Goal: Task Accomplishment & Management: Use online tool/utility

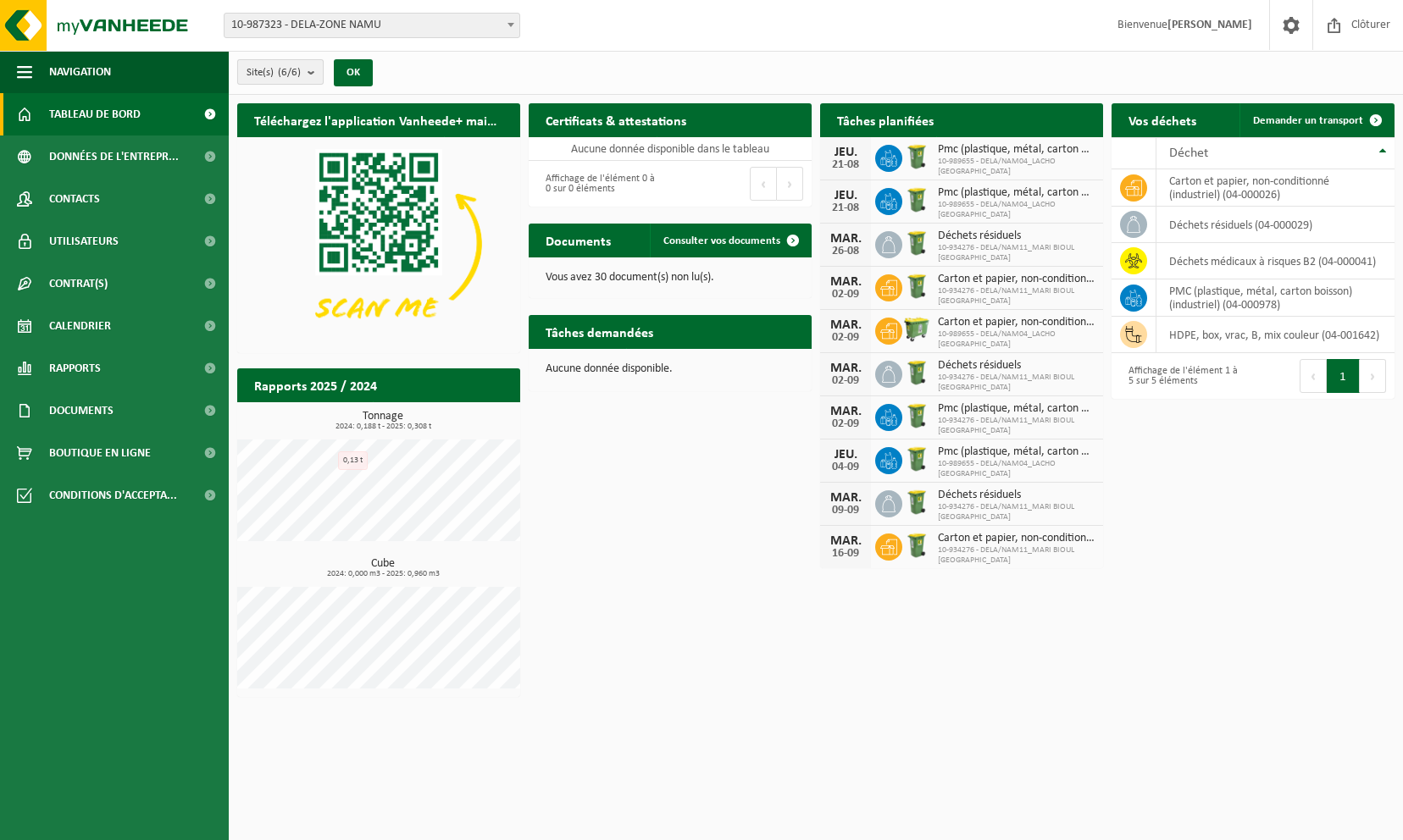
click at [322, 73] on b "submit" at bounding box center [315, 71] width 15 height 24
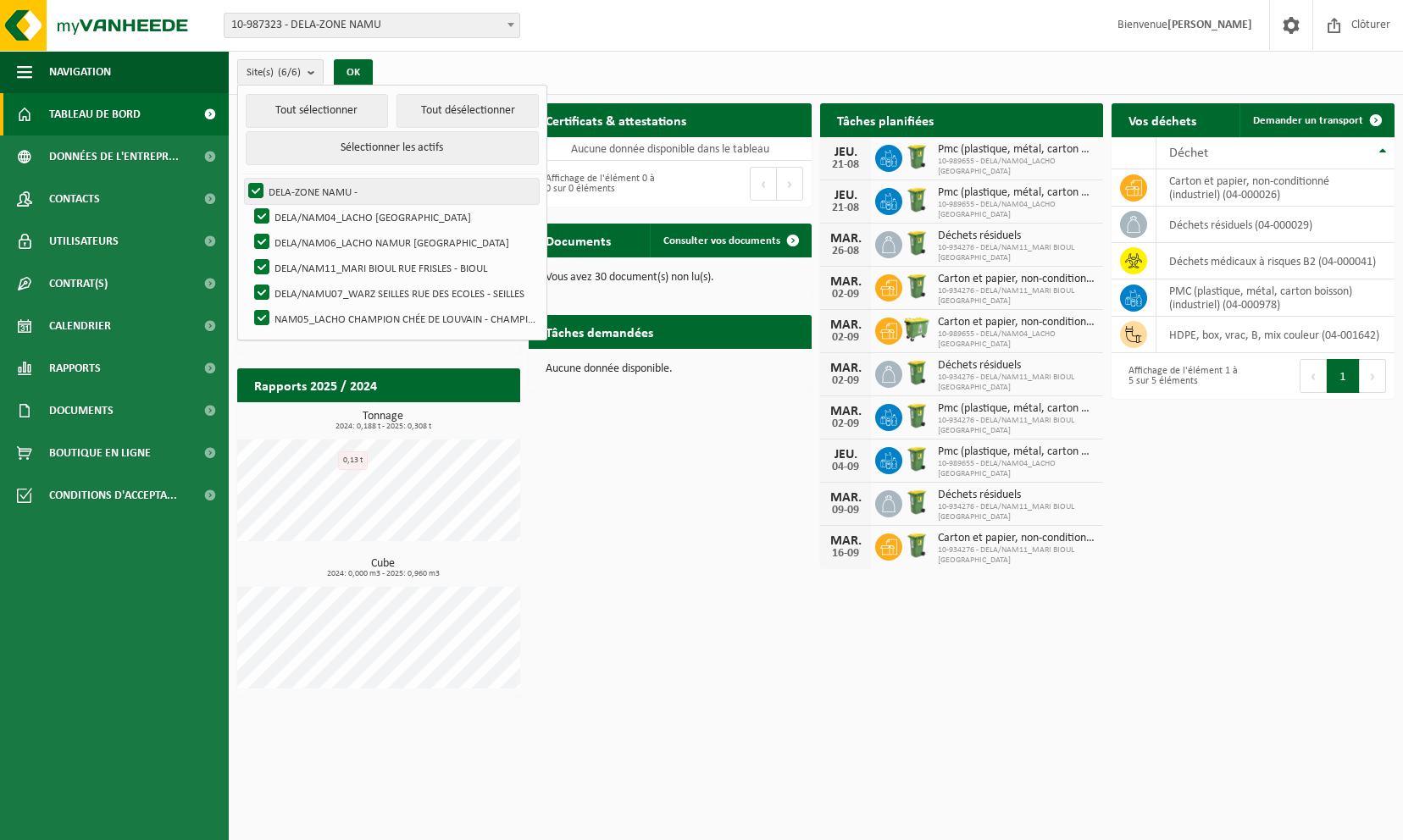
click at [251, 185] on label "DELA-ZONE NAMU -" at bounding box center [391, 191] width 294 height 25
click at [242, 178] on input "DELA-ZONE NAMU -" at bounding box center [242, 178] width 1 height 1
click at [255, 183] on label "DELA-ZONE NAMU -" at bounding box center [391, 191] width 294 height 25
click at [242, 178] on input "DELA-ZONE NAMU -" at bounding box center [242, 178] width 1 height 1
click at [255, 188] on label "DELA-ZONE NAMU -" at bounding box center [391, 191] width 294 height 25
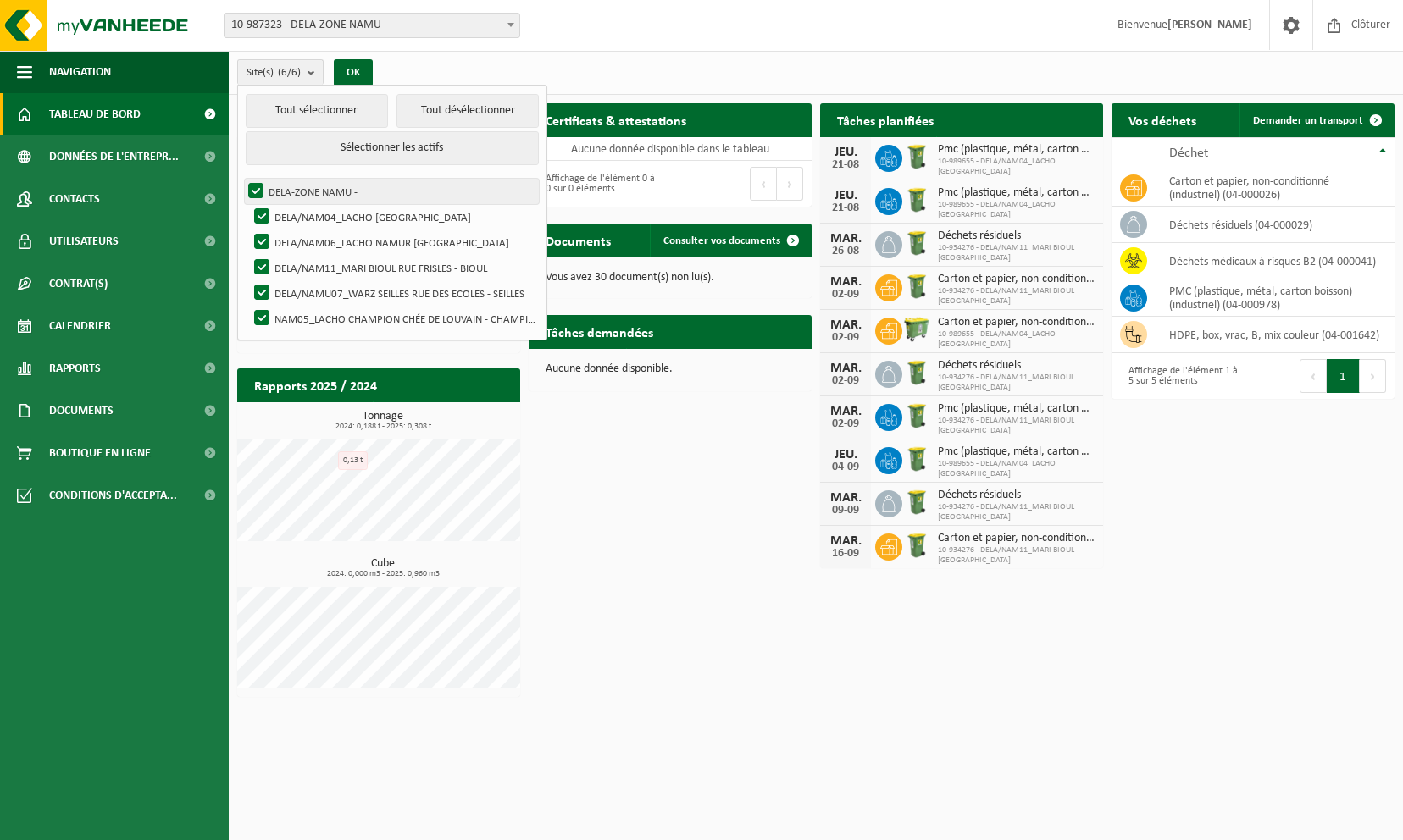
click at [242, 178] on input "DELA-ZONE NAMU -" at bounding box center [242, 178] width 1 height 1
checkbox input "false"
click at [261, 208] on label "DELA/NAM04_LACHO JAMBES AVENUE DU CAMP - JAMBES" at bounding box center [394, 217] width 288 height 25
click at [249, 204] on input "DELA/NAM04_LACHO JAMBES AVENUE DU CAMP - JAMBES" at bounding box center [248, 203] width 1 height 1
click at [259, 213] on label "DELA/NAM04_LACHO [GEOGRAPHIC_DATA]" at bounding box center [394, 217] width 288 height 25
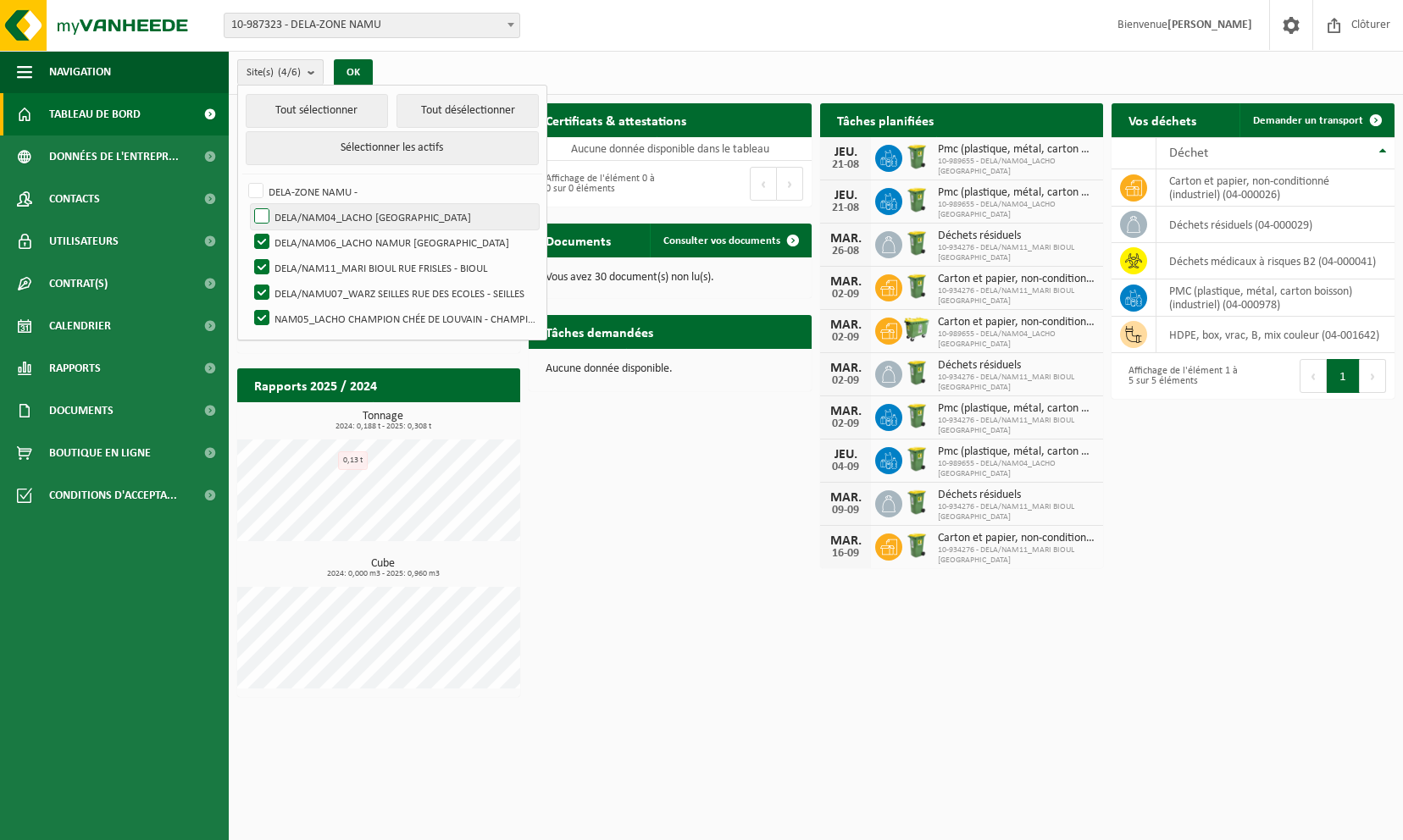
click at [249, 204] on input "DELA/NAM04_LACHO [GEOGRAPHIC_DATA]" at bounding box center [248, 203] width 1 height 1
checkbox input "true"
click at [254, 234] on label "DELA/NAM06_LACHO NAMUR [GEOGRAPHIC_DATA]" at bounding box center [394, 242] width 288 height 25
click at [249, 229] on input "DELA/NAM06_LACHO NAMUR [GEOGRAPHIC_DATA]" at bounding box center [248, 228] width 1 height 1
checkbox input "false"
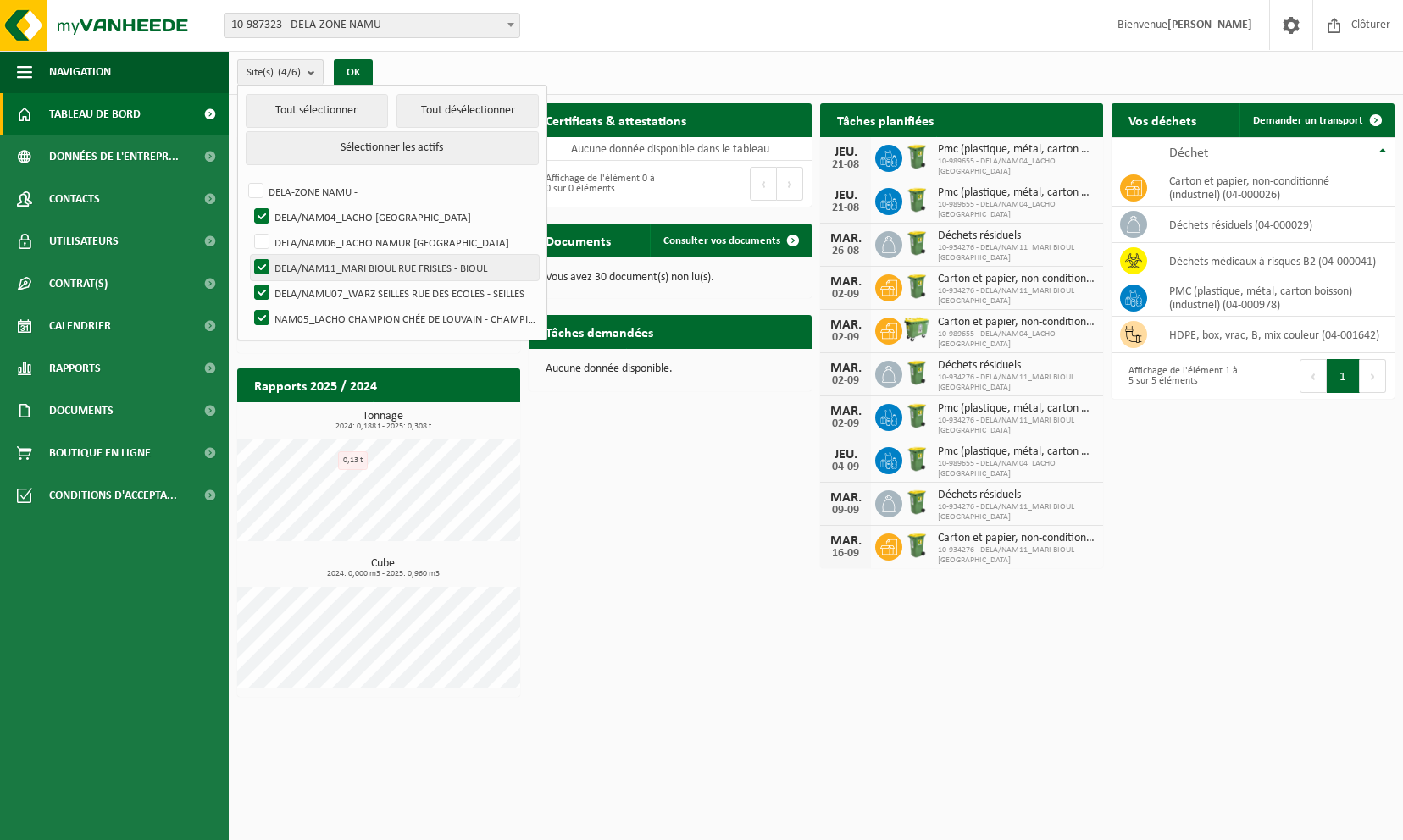
click at [266, 273] on label "DELA/NAM11_MARI BIOUL RUE FRISLES - BIOUL" at bounding box center [394, 268] width 288 height 25
click at [249, 255] on input "DELA/NAM11_MARI BIOUL RUE FRISLES - BIOUL" at bounding box center [248, 254] width 1 height 1
checkbox input "false"
click at [262, 284] on label "DELA/NAMU07_WARZ SEILLES RUE DES ECOLES - SEILLES" at bounding box center [394, 293] width 288 height 25
click at [249, 280] on input "DELA/NAMU07_WARZ SEILLES RUE DES ECOLES - SEILLES" at bounding box center [248, 279] width 1 height 1
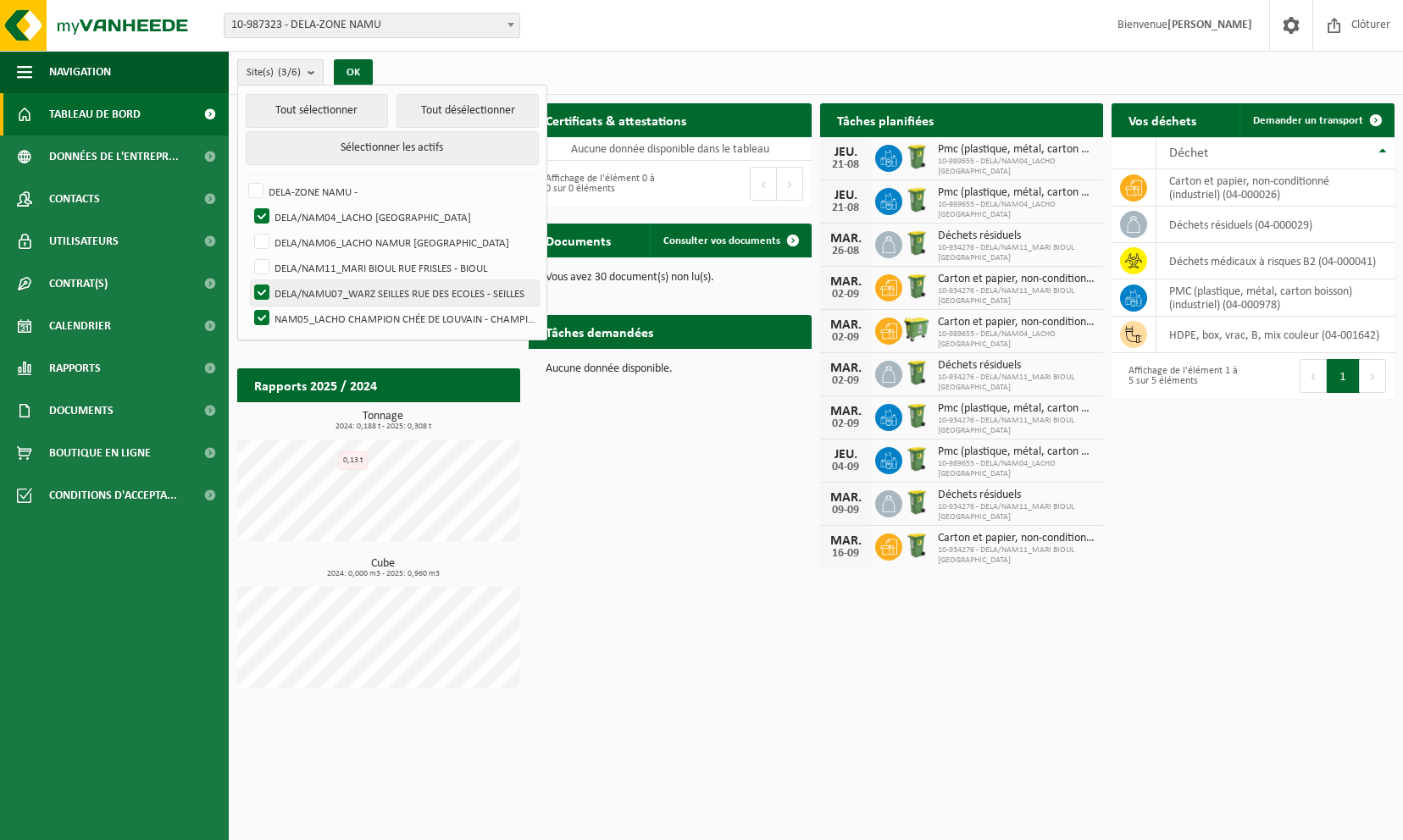
checkbox input "false"
click at [263, 310] on label "NAM05_LACHO CHAMPION CHÉE DE LOUVAIN - CHAMPION" at bounding box center [394, 318] width 288 height 25
click at [249, 305] on input "NAM05_LACHO CHAMPION CHÉE DE LOUVAIN - CHAMPION" at bounding box center [248, 304] width 1 height 1
checkbox input "false"
click at [359, 73] on button "OK" at bounding box center [353, 73] width 39 height 27
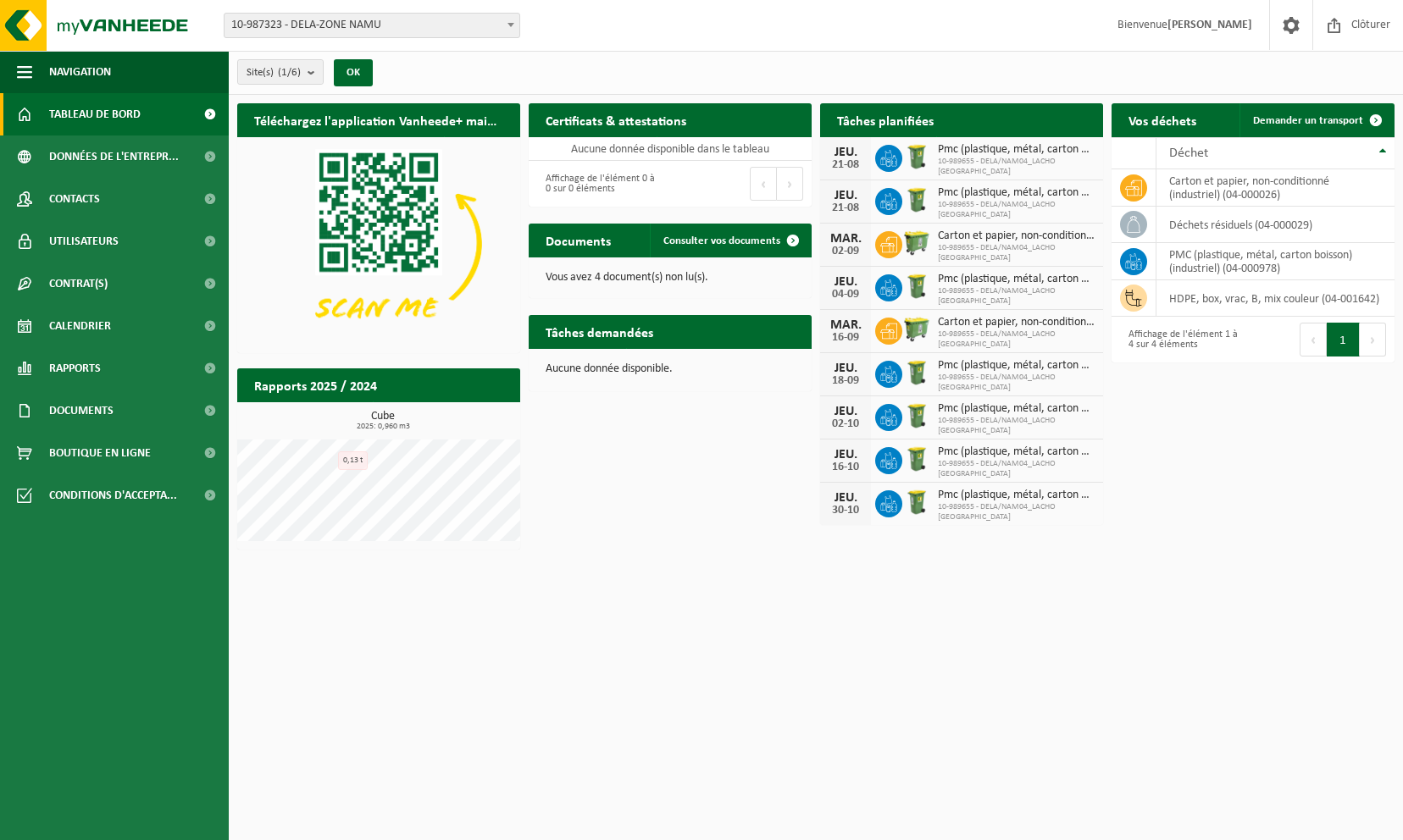
click at [1028, 175] on span "10-989655 - DELA/NAM04_LACHO JAMBES AVENUE DU CAMP" at bounding box center [1016, 167] width 157 height 20
click at [932, 150] on div "Pmc (plastique, métal, carton boisson) (industriel) 10-989655 - DELA/NAM04_LACH…" at bounding box center [1011, 159] width 165 height 37
click at [1044, 243] on span "10-989655 - DELA/NAM04_LACHO JAMBES AVENUE DU CAMP" at bounding box center [1016, 252] width 157 height 20
drag, startPoint x: 1024, startPoint y: 235, endPoint x: 1081, endPoint y: 246, distance: 58.1
click at [1081, 246] on div "Carton et papier, non-conditionné (industriel) 10-989655 - DELA/NAM04_LACHO JAM…" at bounding box center [1011, 246] width 165 height 37
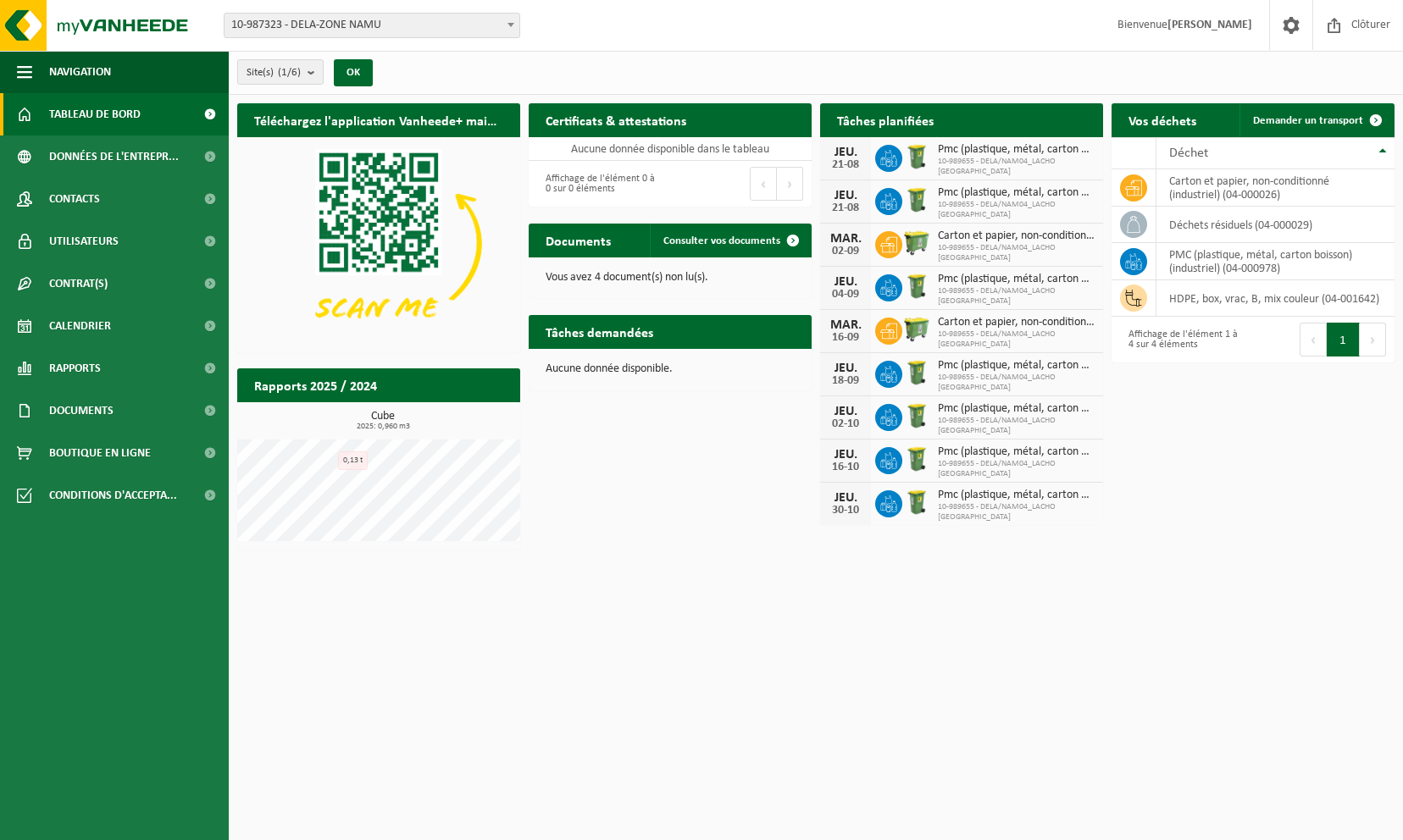
click at [1066, 692] on html "Site: 10-987323 - DELA-ZONE NAMU 10-989655 - DELA/NAM04_LACHO [GEOGRAPHIC_DATA]…" at bounding box center [702, 420] width 1403 height 840
click at [1330, 122] on span "Demander un transport" at bounding box center [1308, 120] width 110 height 11
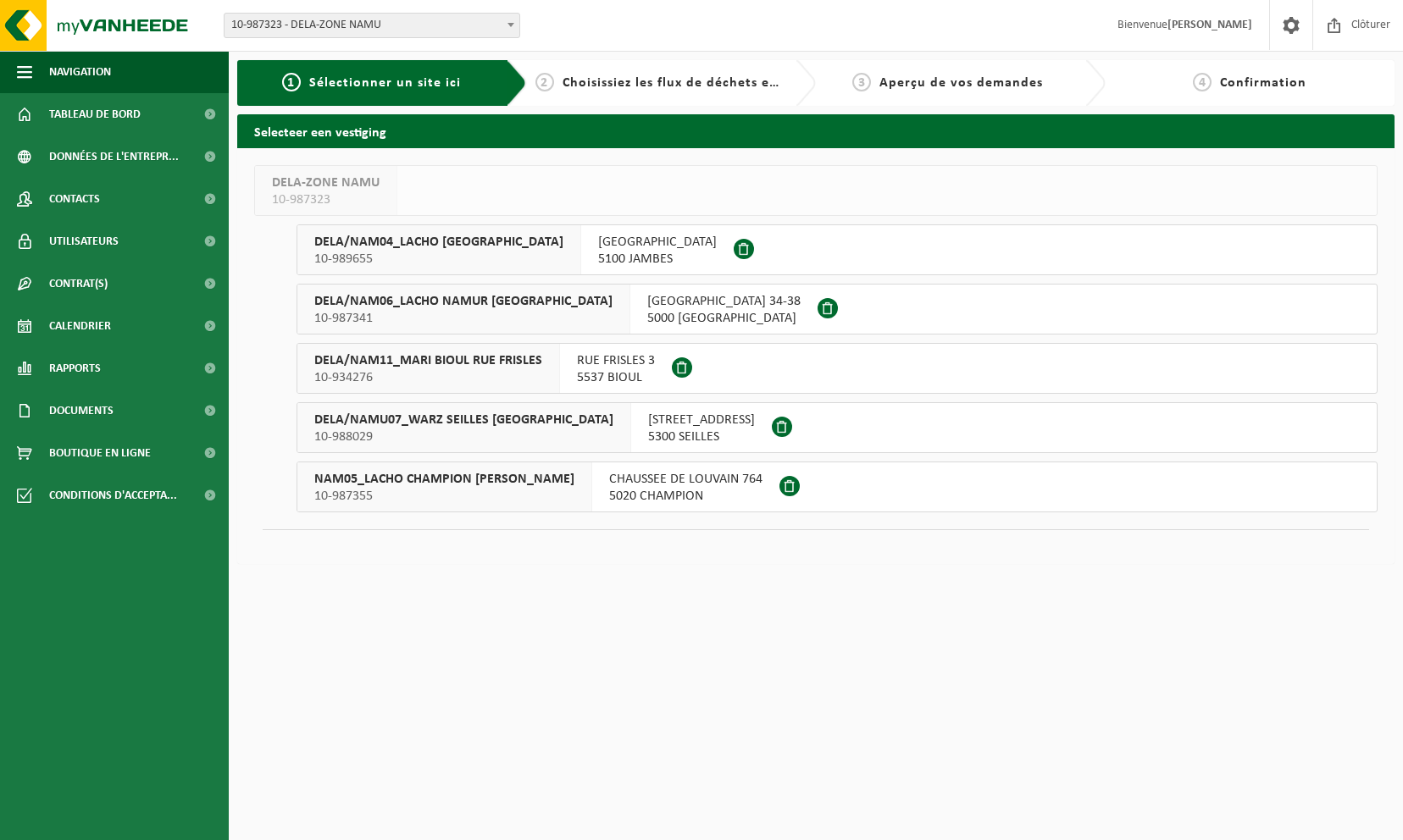
click at [661, 237] on span "AVENUE DU CAMP 21" at bounding box center [657, 243] width 119 height 17
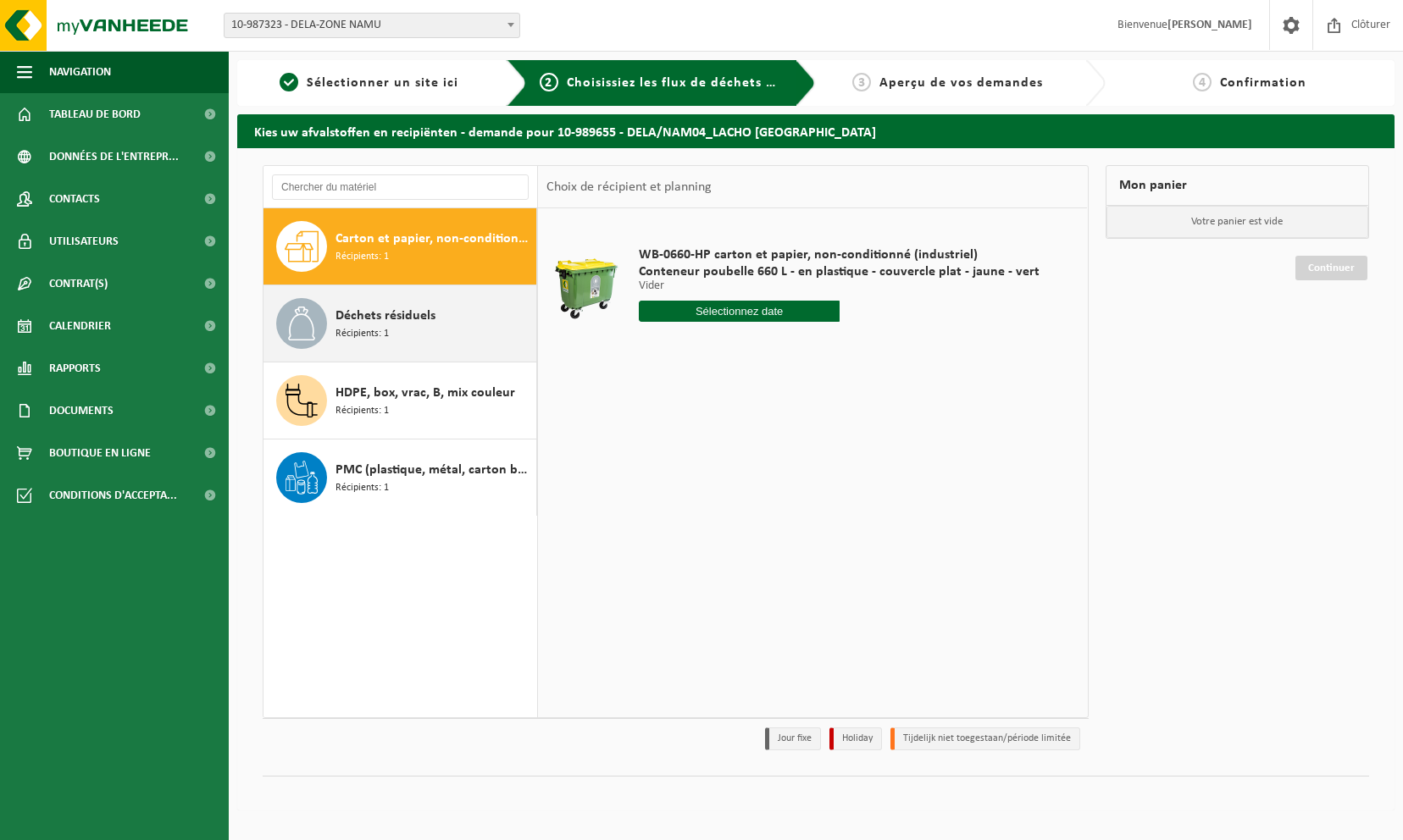
click at [417, 321] on span "Déchets résiduels" at bounding box center [385, 315] width 100 height 20
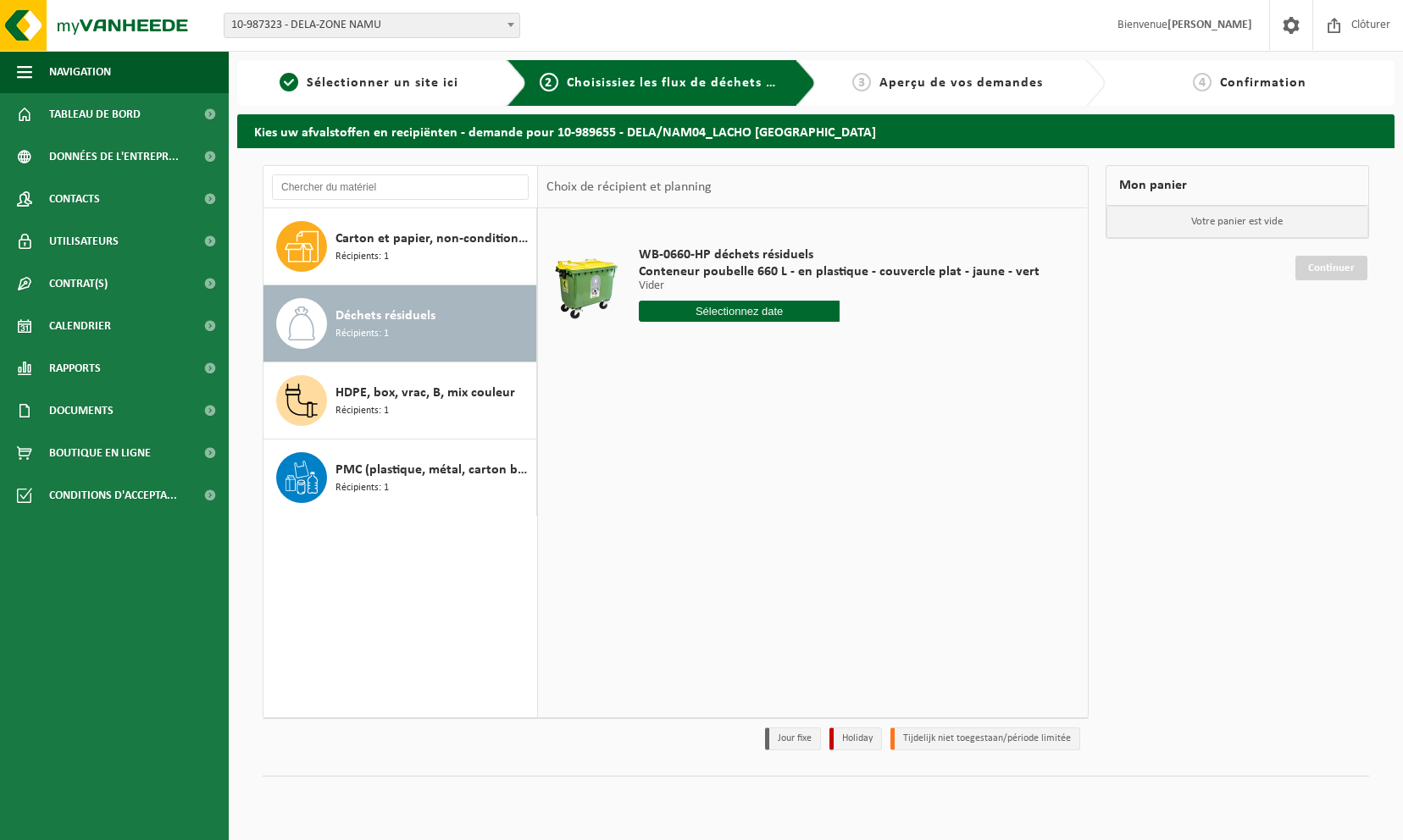
click at [787, 313] on input "text" at bounding box center [739, 311] width 200 height 21
click at [657, 513] on div "25" at bounding box center [654, 514] width 30 height 27
type input "à partir de 2025-08-25"
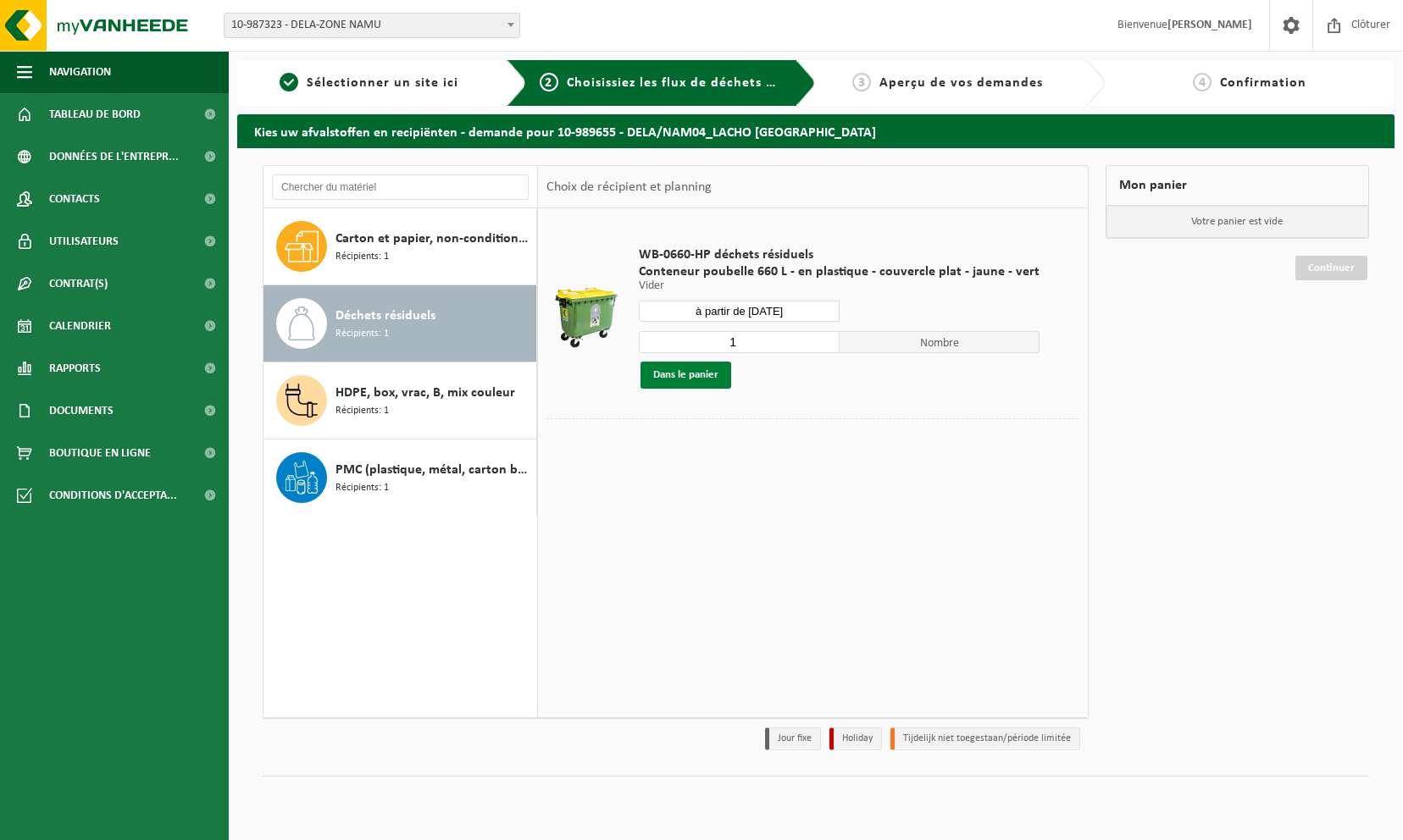
click at [700, 381] on button "Dans le panier" at bounding box center [686, 375] width 91 height 27
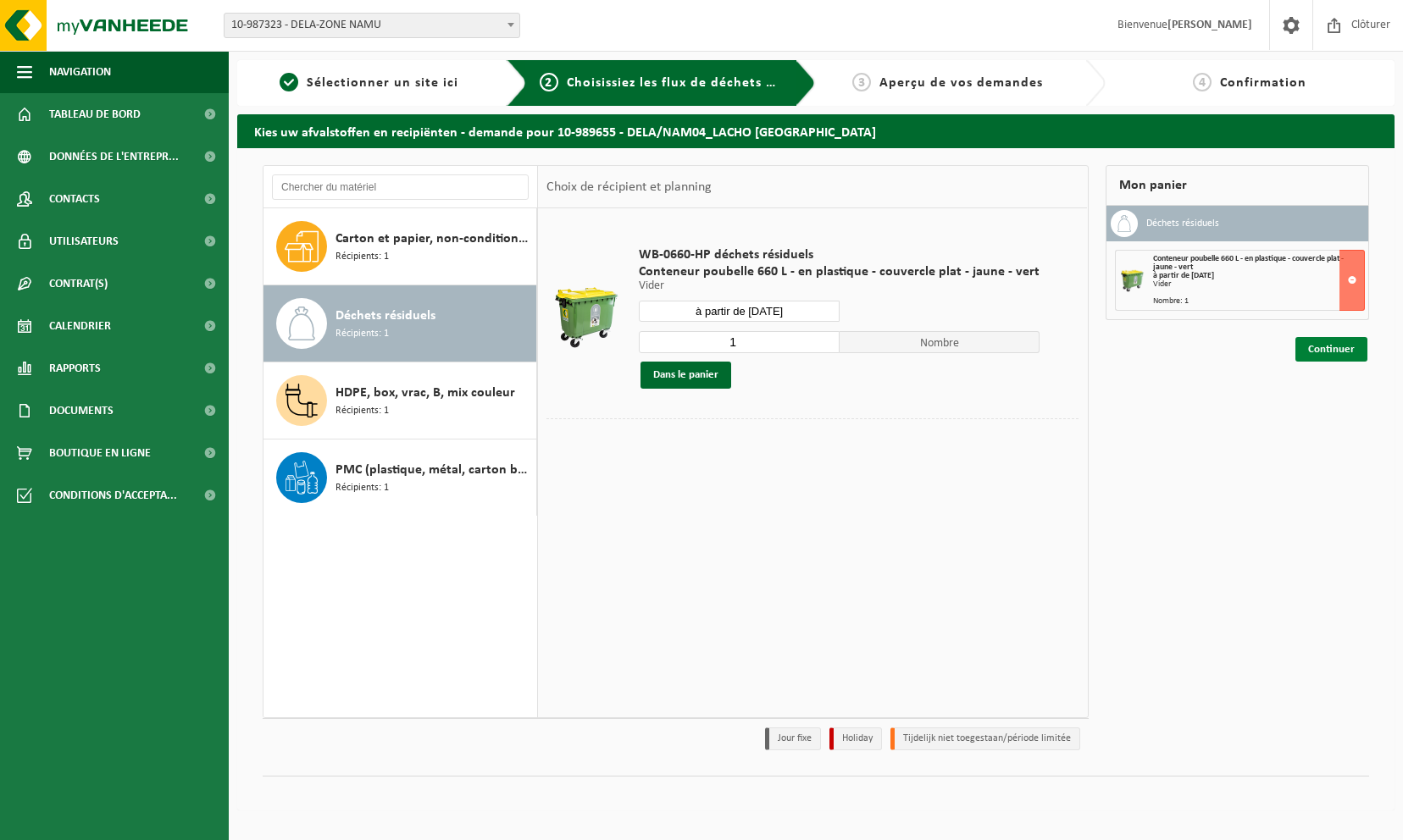
click at [1345, 346] on link "Continuer" at bounding box center [1331, 349] width 72 height 24
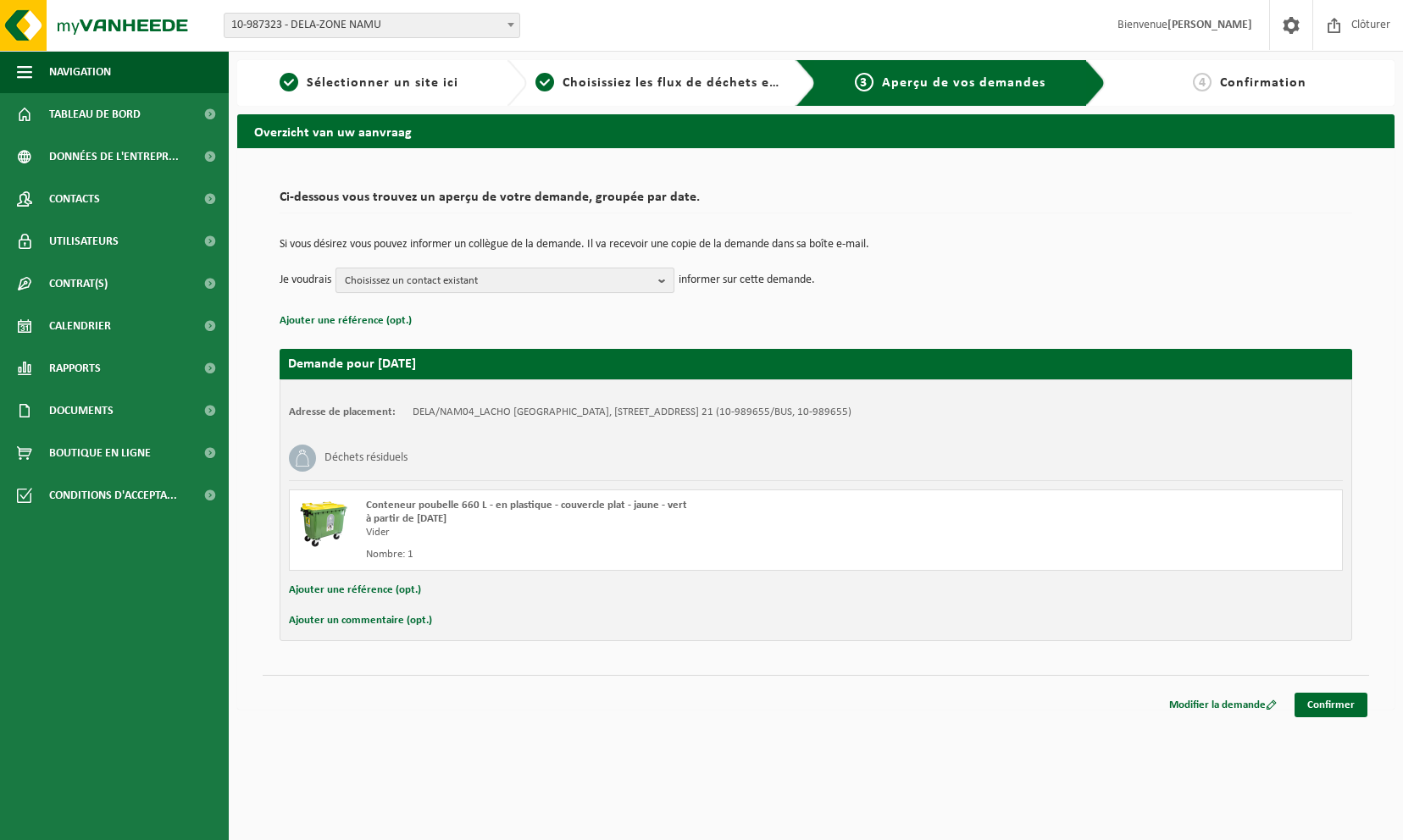
click at [662, 277] on b "button" at bounding box center [666, 280] width 15 height 24
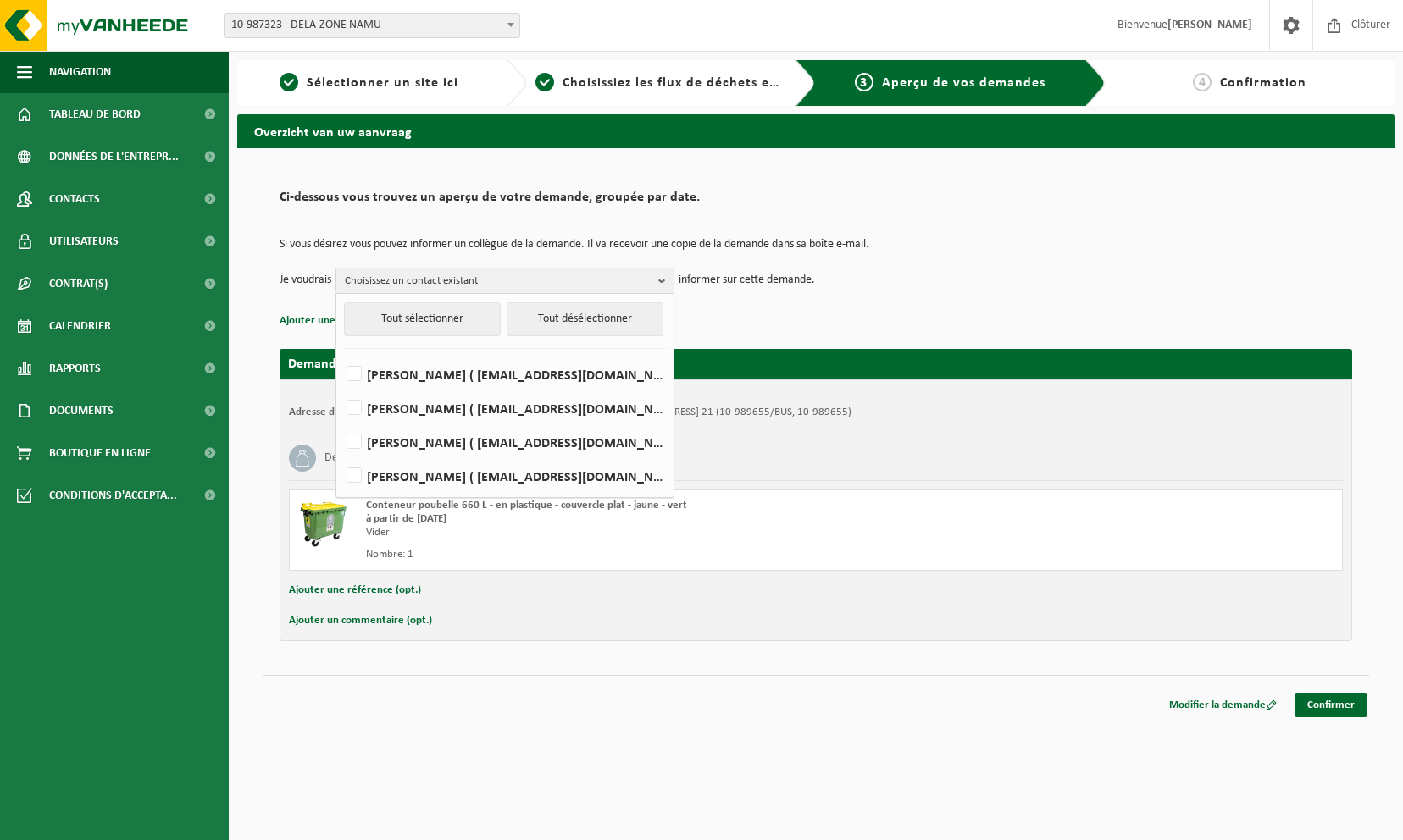
click at [947, 281] on td "Je voudrais Choisissez un contact existant Tout sélectionner Tout désélectionne…" at bounding box center [815, 280] width 1072 height 25
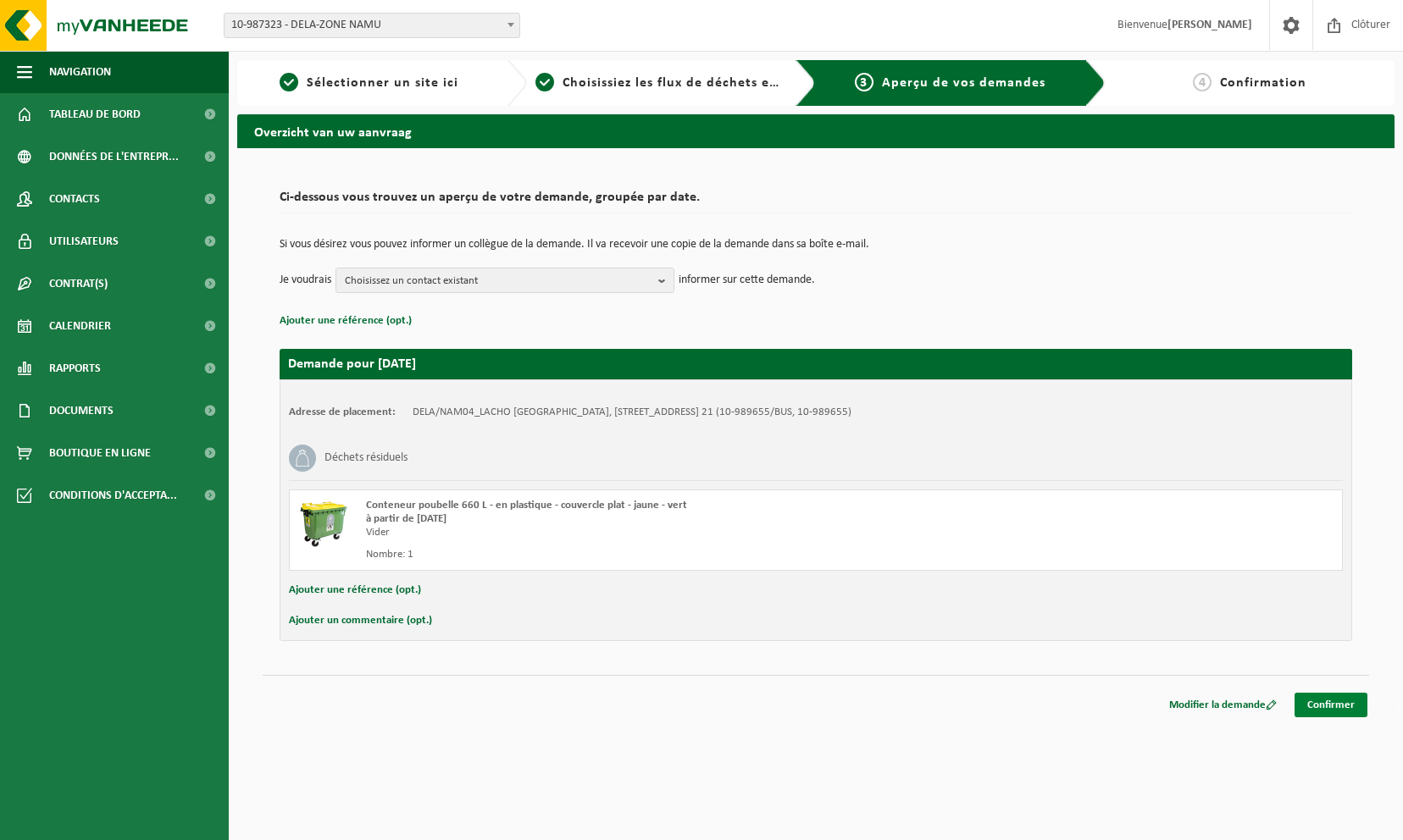
click at [1336, 697] on link "Confirmer" at bounding box center [1331, 704] width 73 height 24
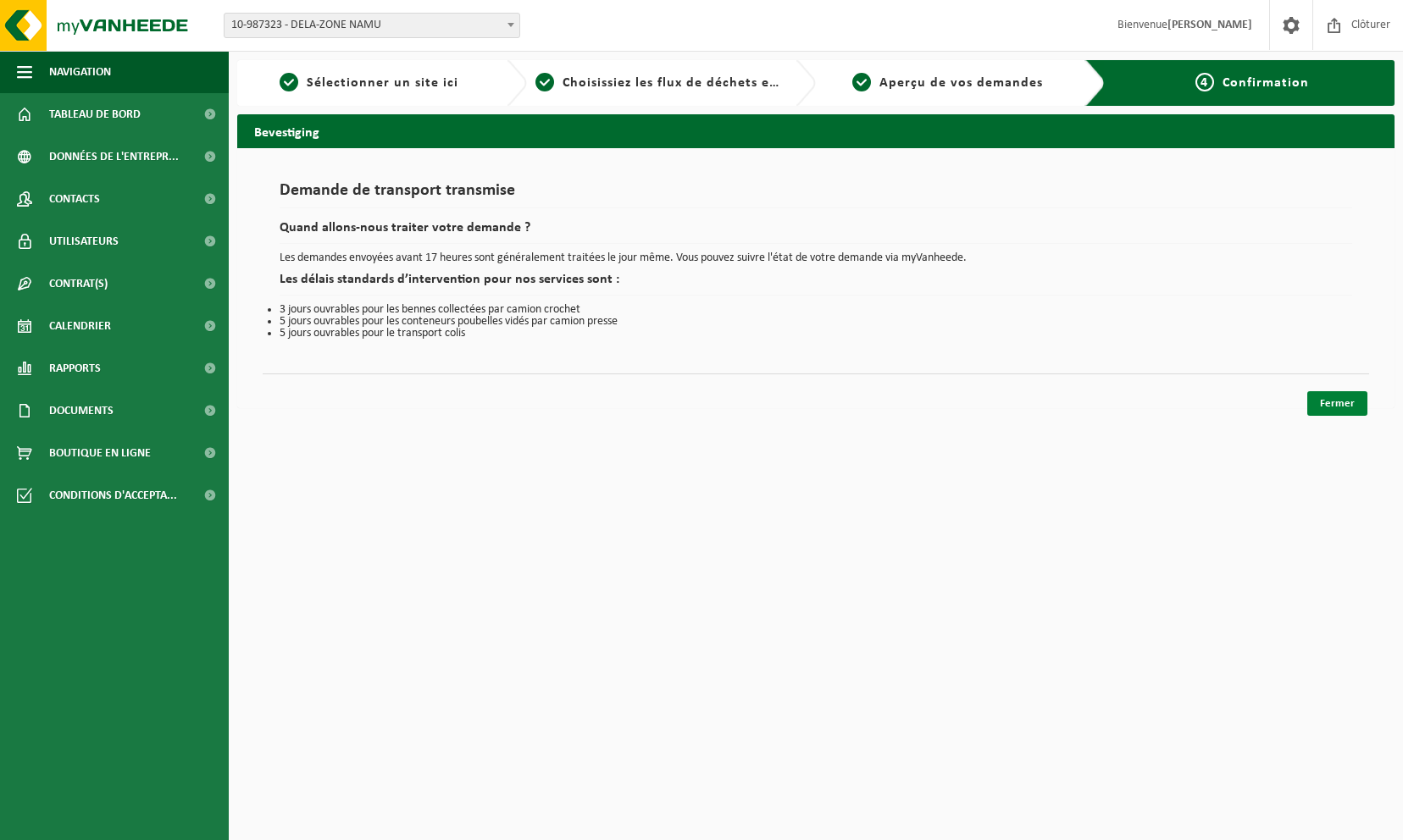
click at [1350, 405] on link "Fermer" at bounding box center [1337, 403] width 60 height 24
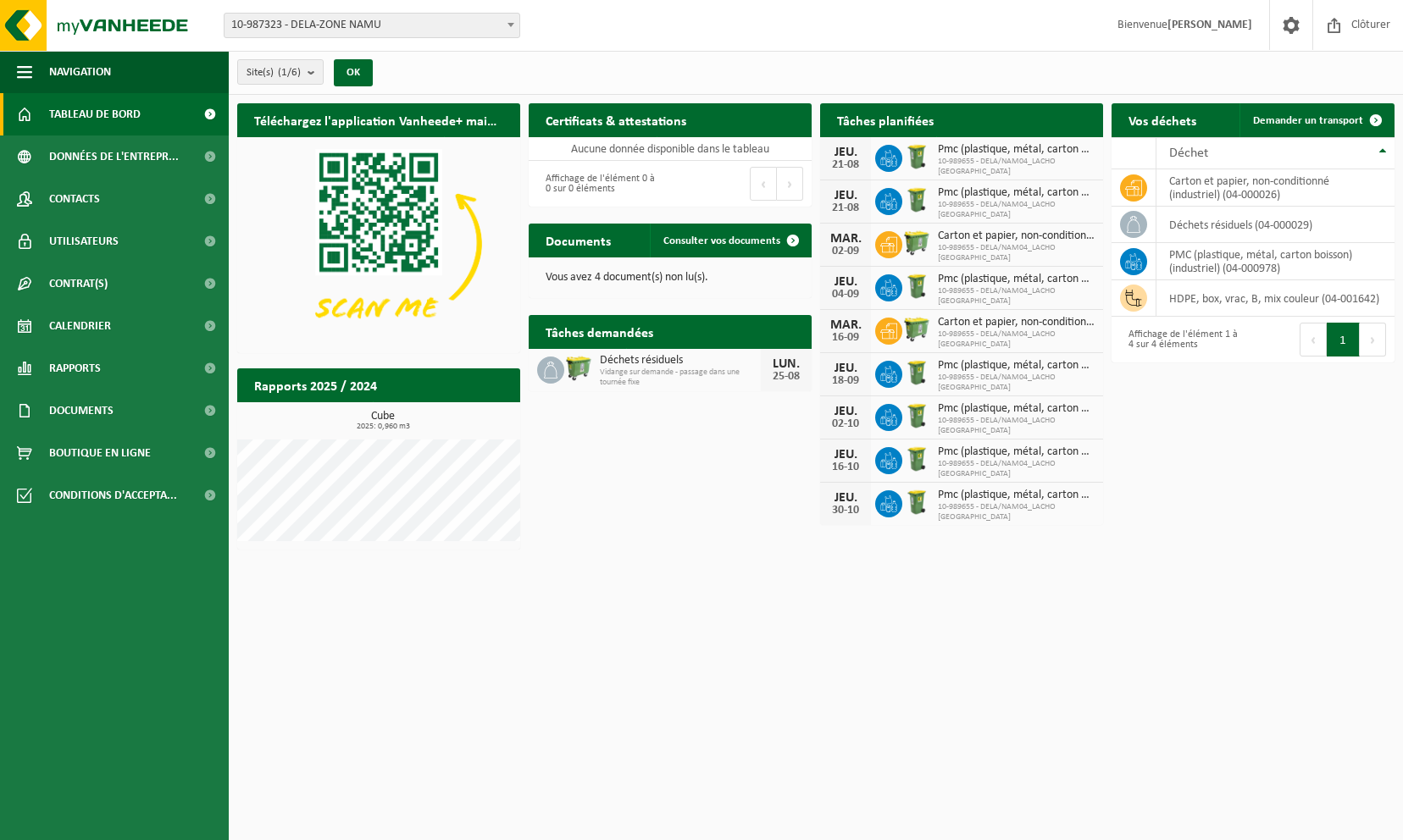
click at [1029, 251] on span "10-989655 - DELA/NAM04_LACHO JAMBES AVENUE DU CAMP" at bounding box center [1016, 252] width 157 height 20
click at [610, 681] on html "Site: 10-987323 - DELA-ZONE NAMU 10-989655 - DELA/NAM04_LACHO [GEOGRAPHIC_DATA]…" at bounding box center [702, 420] width 1403 height 840
click at [1019, 255] on span "10-989655 - DELA/NAM04_LACHO JAMBES AVENUE DU CAMP" at bounding box center [1016, 252] width 157 height 20
click at [105, 278] on span "Contrat(s)" at bounding box center [78, 283] width 59 height 42
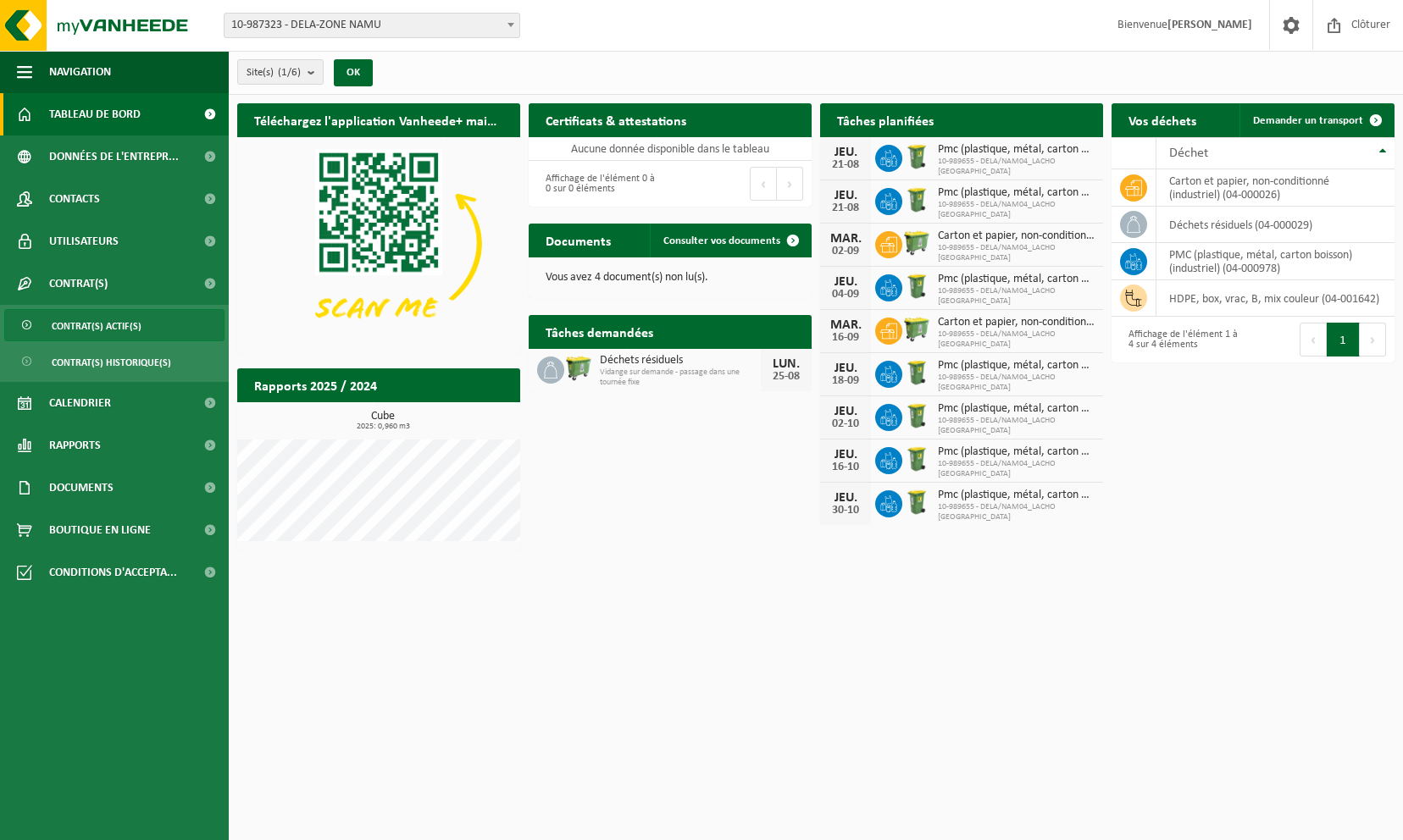
click at [107, 326] on span "Contrat(s) actif(s)" at bounding box center [96, 326] width 90 height 32
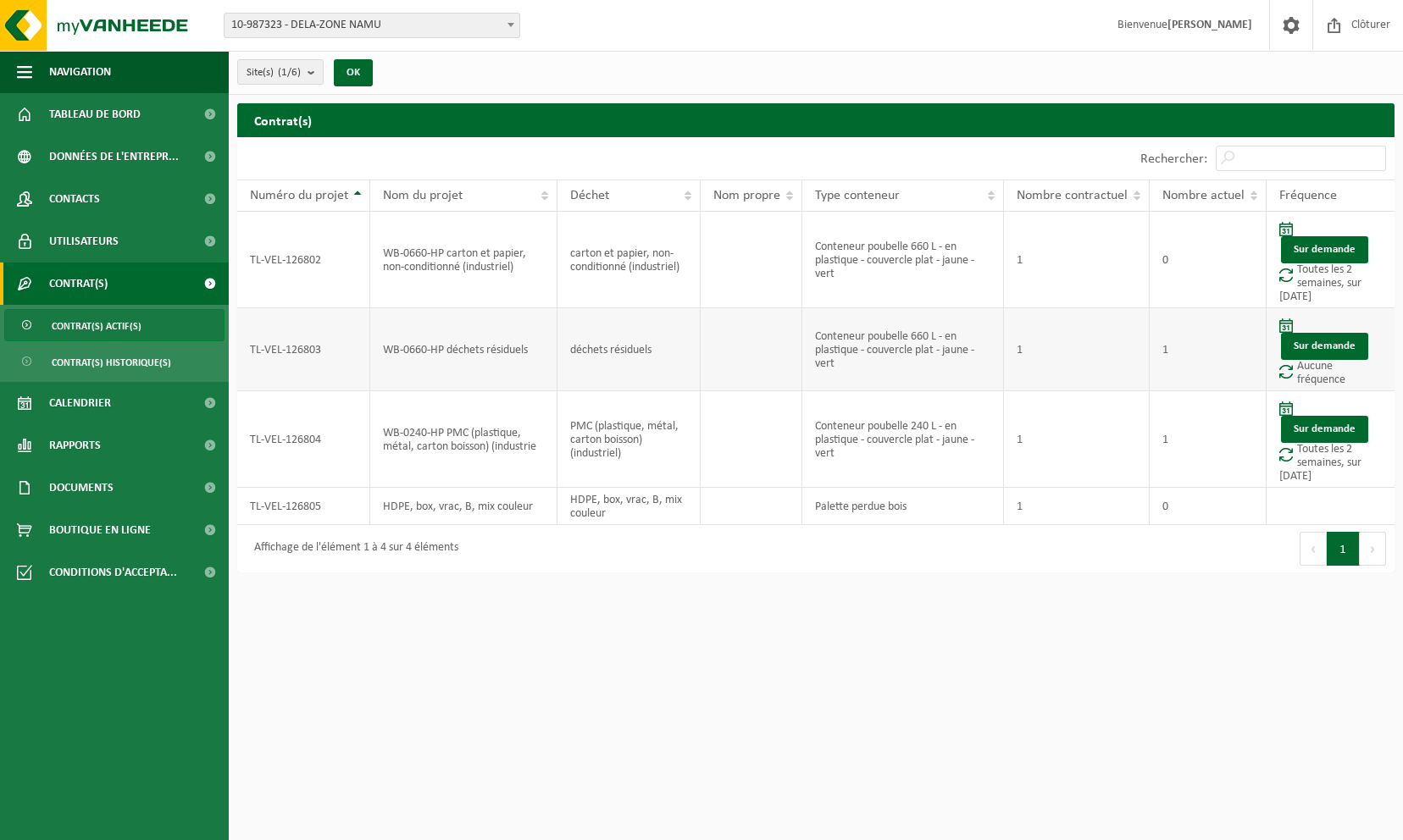
click at [1308, 367] on td "Sur demande Aucune fréquence" at bounding box center [1330, 350] width 128 height 83
click at [1310, 346] on link "Sur demande" at bounding box center [1324, 346] width 88 height 27
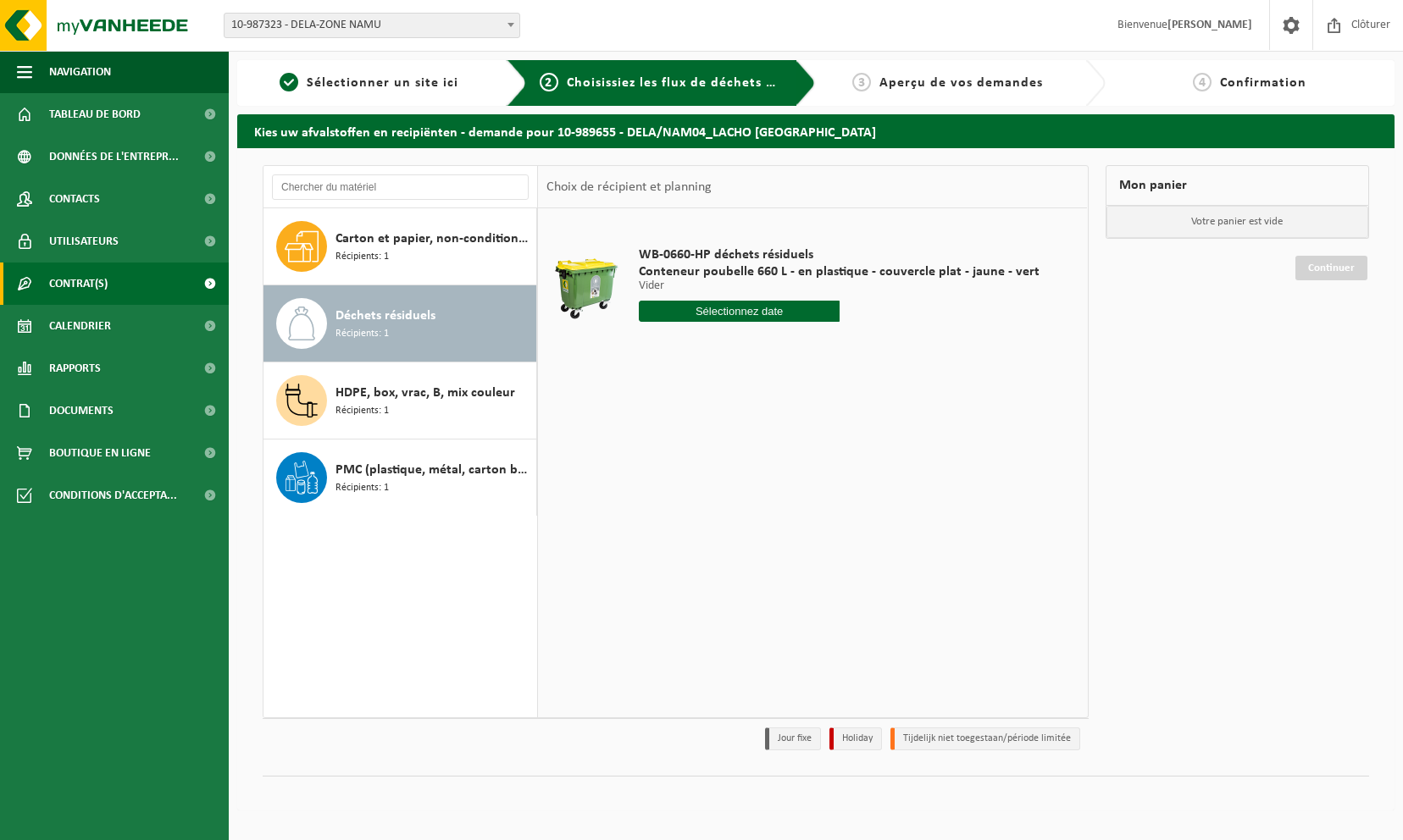
click at [88, 277] on span "Contrat(s)" at bounding box center [78, 283] width 59 height 42
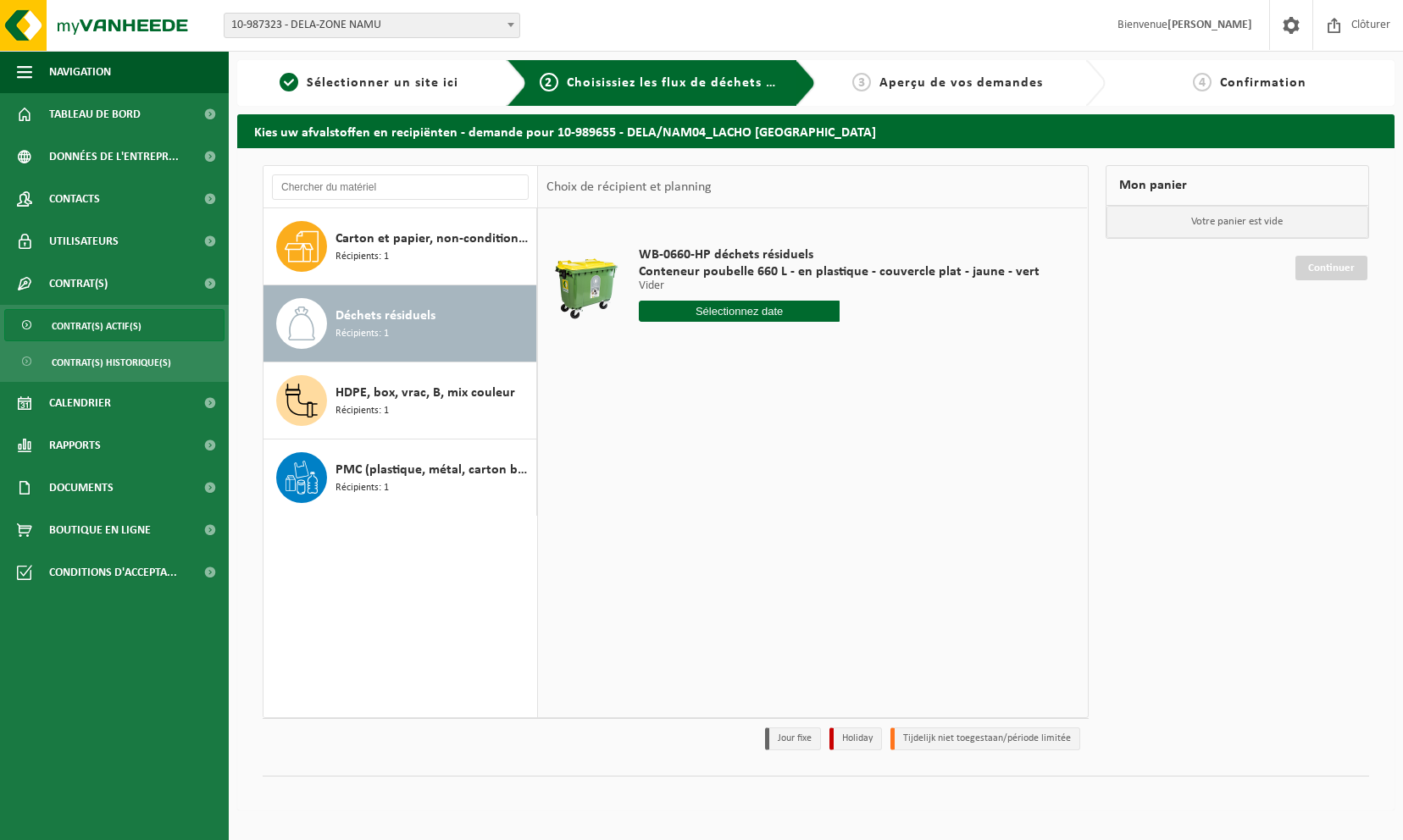
click at [101, 324] on span "Contrat(s) actif(s)" at bounding box center [96, 326] width 90 height 32
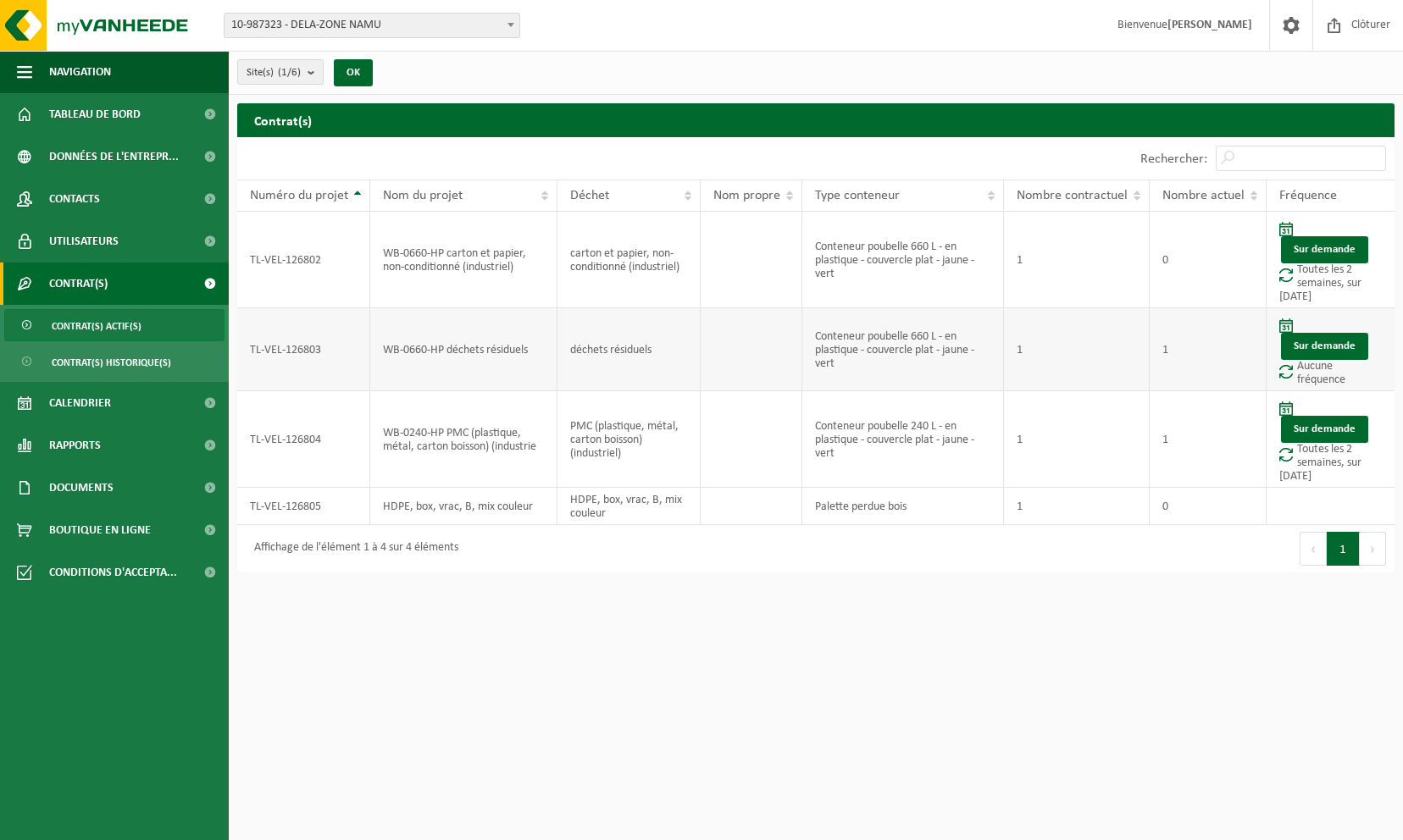
click at [395, 359] on td "WB-0660-HP déchets résiduels" at bounding box center [463, 350] width 187 height 83
click at [779, 346] on td at bounding box center [751, 350] width 101 height 83
click at [1202, 342] on td "1" at bounding box center [1207, 350] width 117 height 83
drag, startPoint x: 1025, startPoint y: 354, endPoint x: 1269, endPoint y: 353, distance: 244.0
click at [1165, 354] on tr "TL-VEL-126803 WB-0660-HP déchets résiduels déchets résiduels Conteneur poubelle…" at bounding box center [815, 350] width 1157 height 83
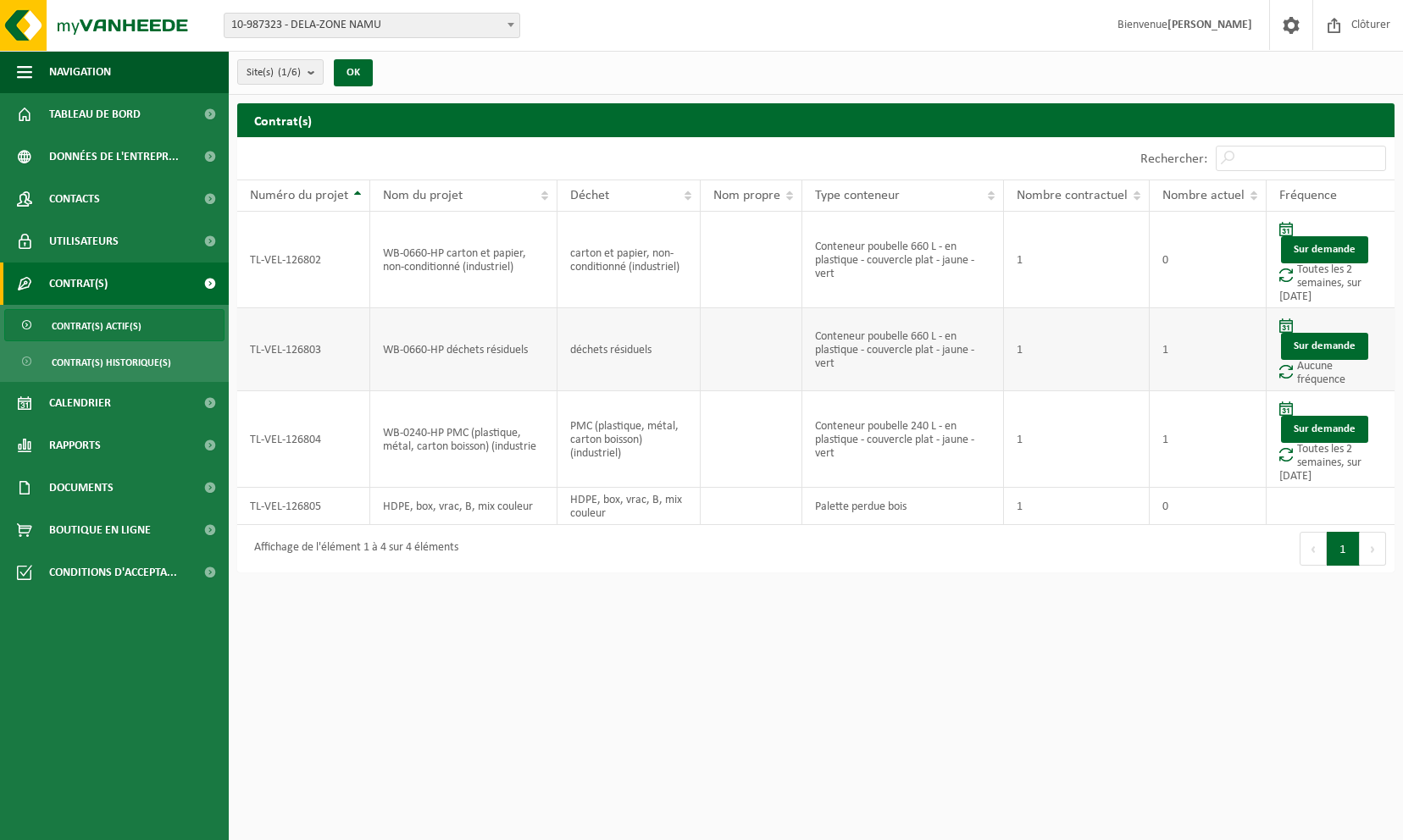
click at [1284, 372] on span at bounding box center [1285, 371] width 13 height 14
drag, startPoint x: 1284, startPoint y: 372, endPoint x: 1305, endPoint y: 372, distance: 21.0
click at [1305, 372] on td "Sur demande Aucune fréquence" at bounding box center [1330, 350] width 128 height 83
drag, startPoint x: 1305, startPoint y: 372, endPoint x: 1338, endPoint y: 367, distance: 33.4
click at [1338, 367] on td "Sur demande Aucune fréquence" at bounding box center [1330, 350] width 128 height 83
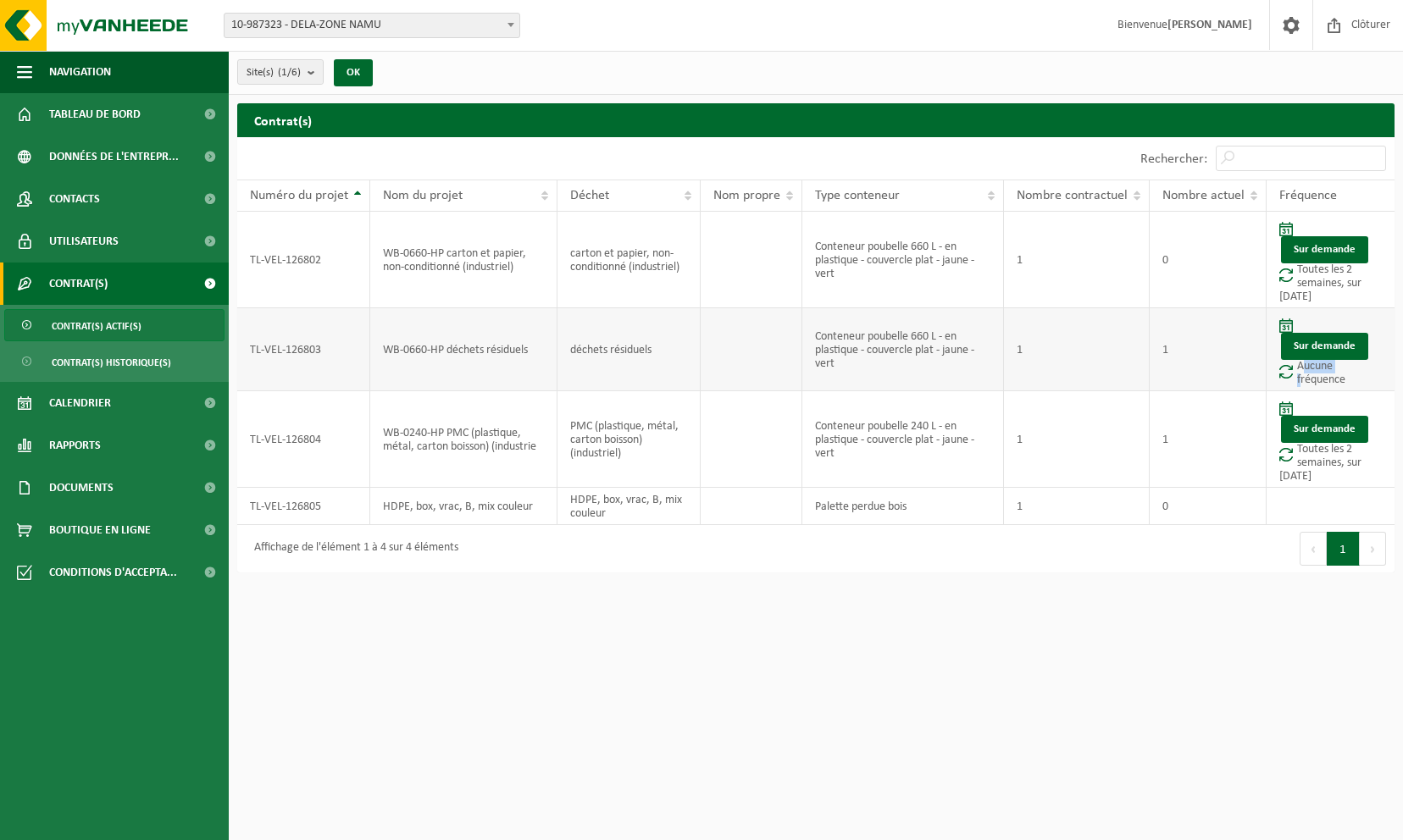
click at [1338, 367] on td "Sur demande Aucune fréquence" at bounding box center [1330, 350] width 128 height 83
click at [769, 318] on td at bounding box center [751, 350] width 101 height 83
drag, startPoint x: 570, startPoint y: 344, endPoint x: 508, endPoint y: 350, distance: 62.3
click at [508, 350] on tr "TL-VEL-126803 WB-0660-HP déchets résiduels déchets résiduels Conteneur poubelle…" at bounding box center [815, 350] width 1157 height 83
drag, startPoint x: 508, startPoint y: 350, endPoint x: 376, endPoint y: 349, distance: 132.0
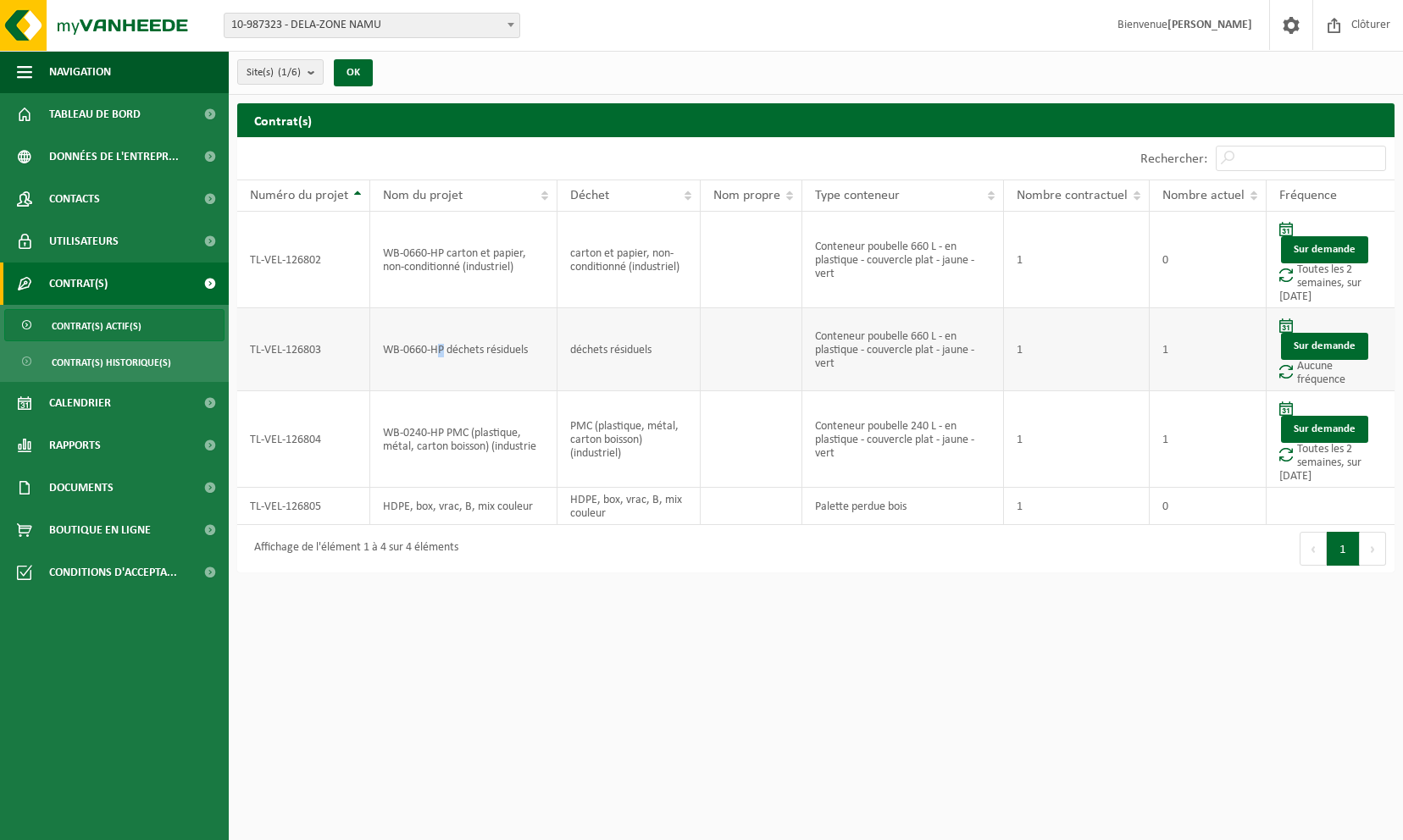
click at [376, 349] on td "WB-0660-HP déchets résiduels" at bounding box center [463, 350] width 187 height 83
drag, startPoint x: 376, startPoint y: 349, endPoint x: 313, endPoint y: 346, distance: 63.1
click at [313, 346] on td "TL-VEL-126803" at bounding box center [304, 350] width 133 height 83
drag, startPoint x: 313, startPoint y: 346, endPoint x: 290, endPoint y: 346, distance: 23.0
click at [270, 346] on td "TL-VEL-126803" at bounding box center [304, 350] width 133 height 83
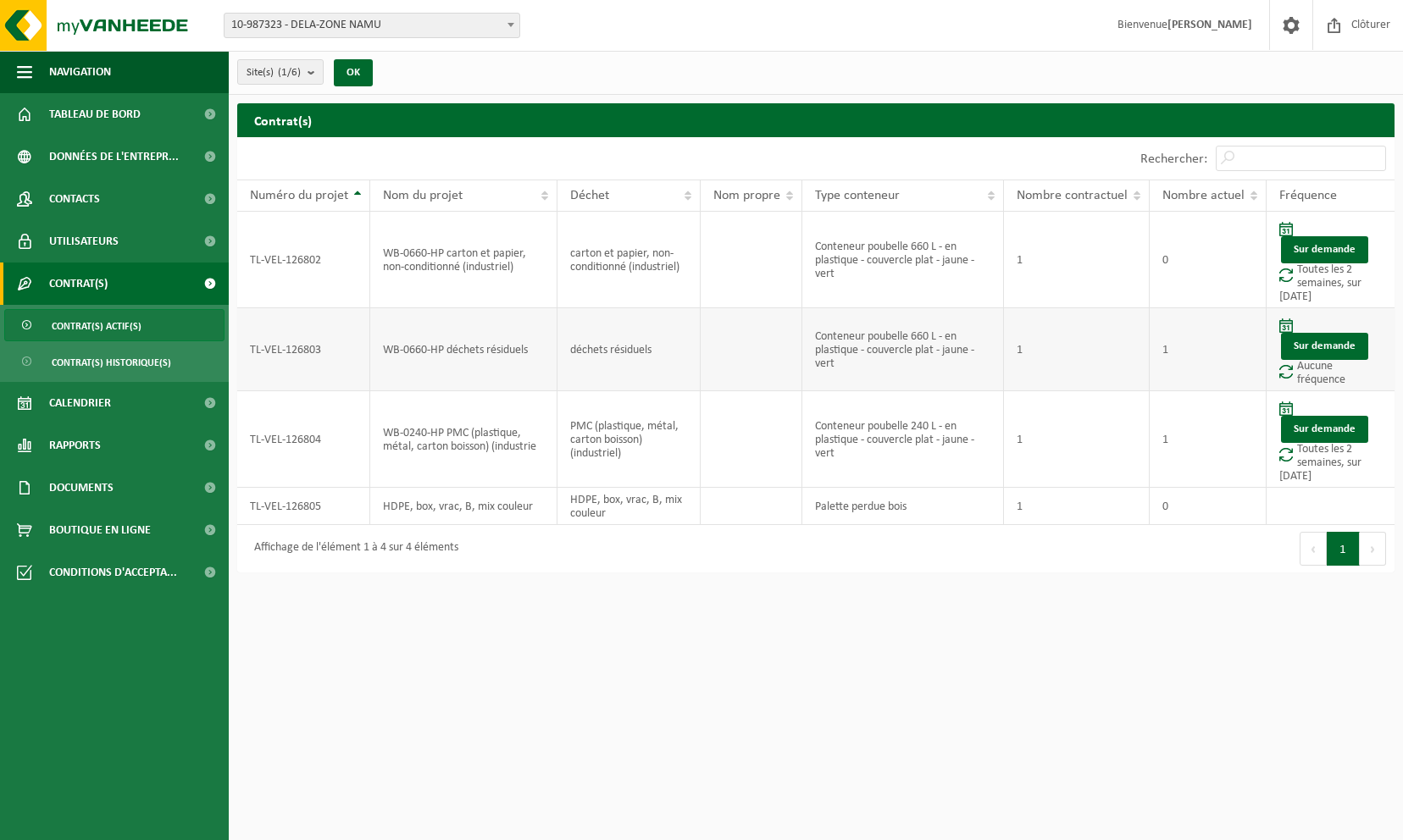
click at [445, 348] on td "WB-0660-HP déchets résiduels" at bounding box center [463, 350] width 187 height 83
drag, startPoint x: 445, startPoint y: 348, endPoint x: 767, endPoint y: 346, distance: 322.0
click at [767, 346] on td at bounding box center [751, 350] width 101 height 83
click at [563, 729] on html "Site: 10-987323 - DELA-ZONE NAMU 10-989655 - DELA/NAM04_LACHO [GEOGRAPHIC_DATA]…" at bounding box center [702, 420] width 1403 height 840
click at [176, 398] on link "Calendrier" at bounding box center [114, 403] width 228 height 42
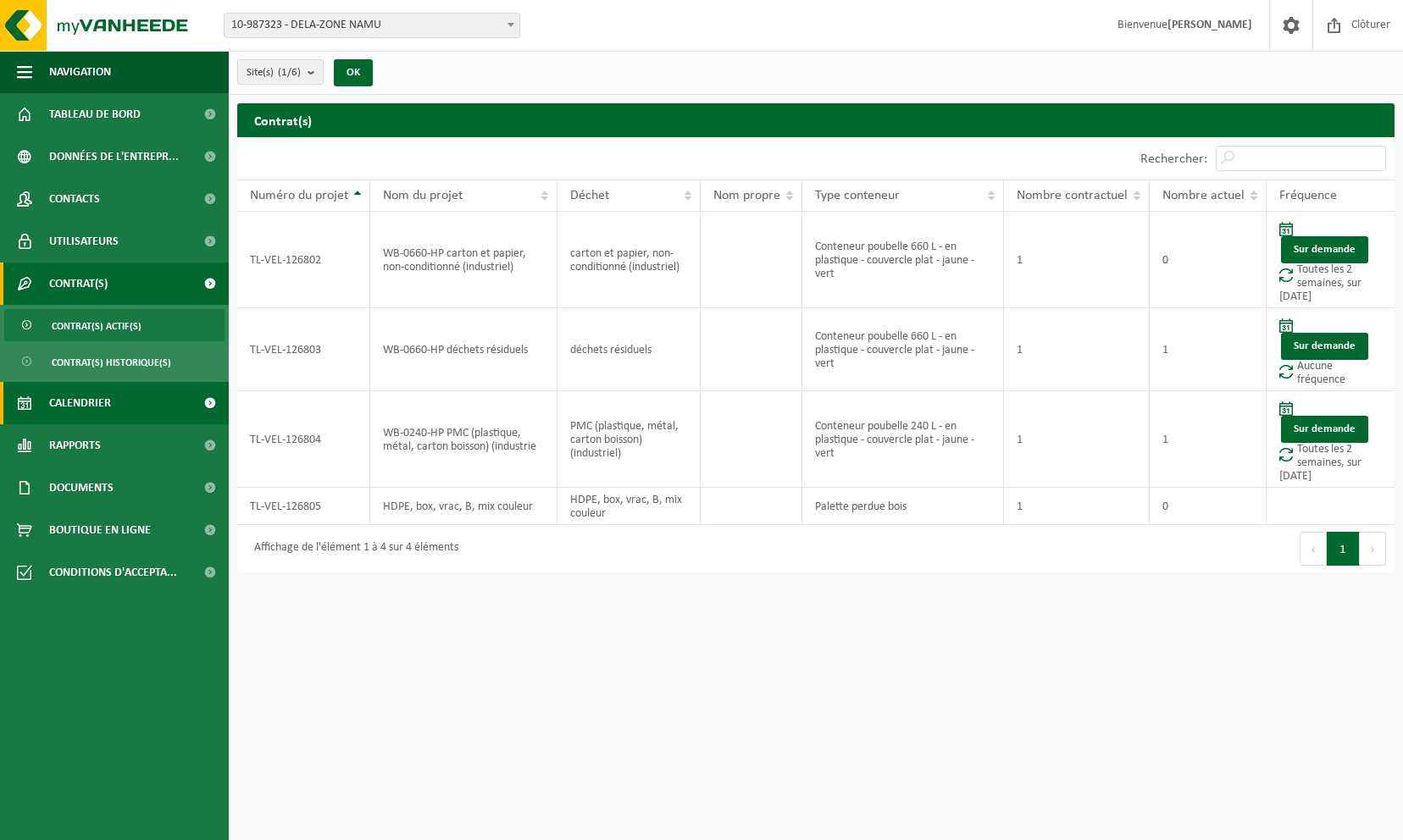
click at [206, 400] on span at bounding box center [210, 403] width 39 height 42
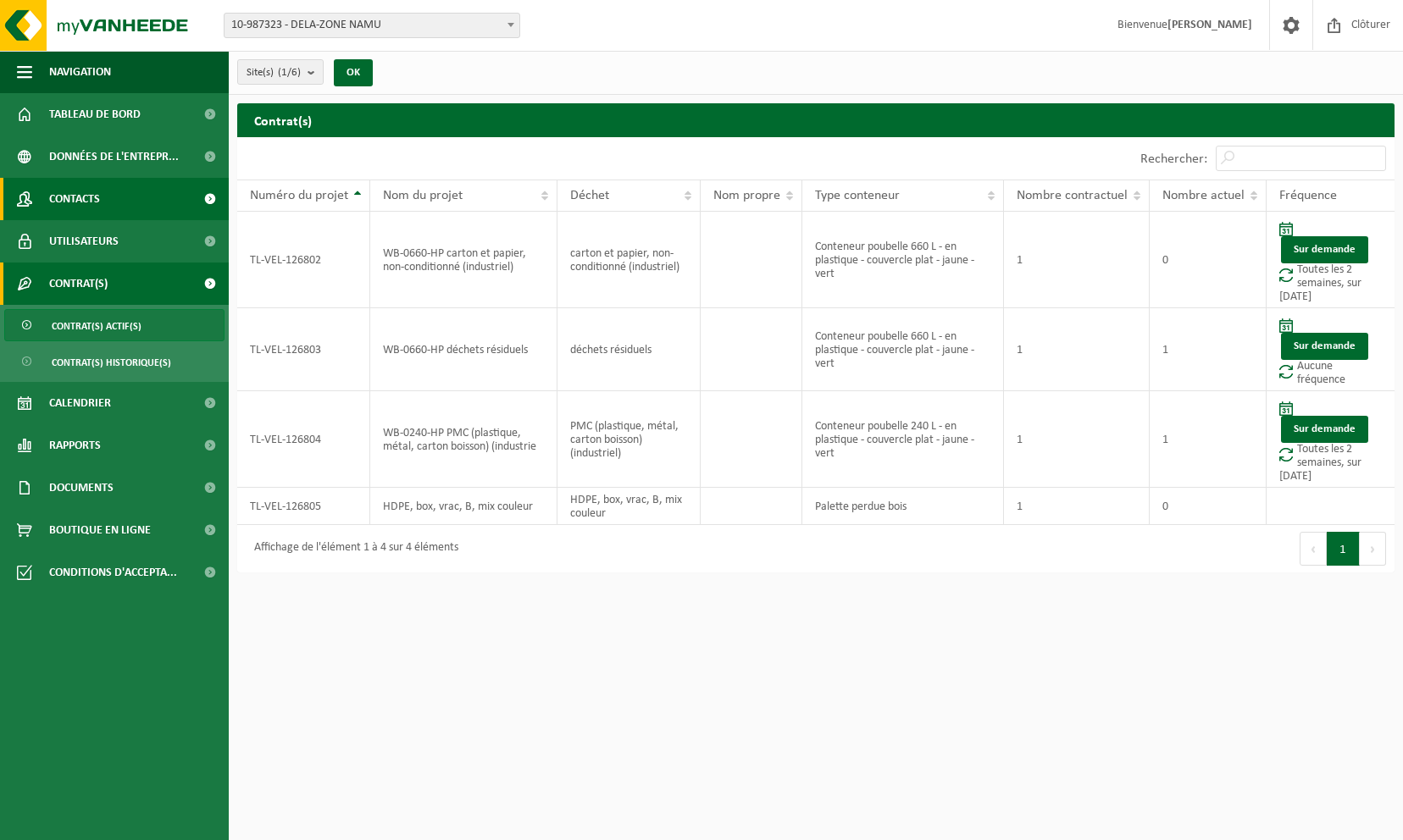
click at [128, 192] on link "Contacts" at bounding box center [114, 199] width 228 height 42
click at [206, 197] on span at bounding box center [210, 199] width 39 height 42
click at [518, 663] on html "Site: 10-987323 - DELA-ZONE NAMU 10-989655 - DELA/NAM04_LACHO [GEOGRAPHIC_DATA]…" at bounding box center [702, 420] width 1403 height 840
